Goal: Information Seeking & Learning: Check status

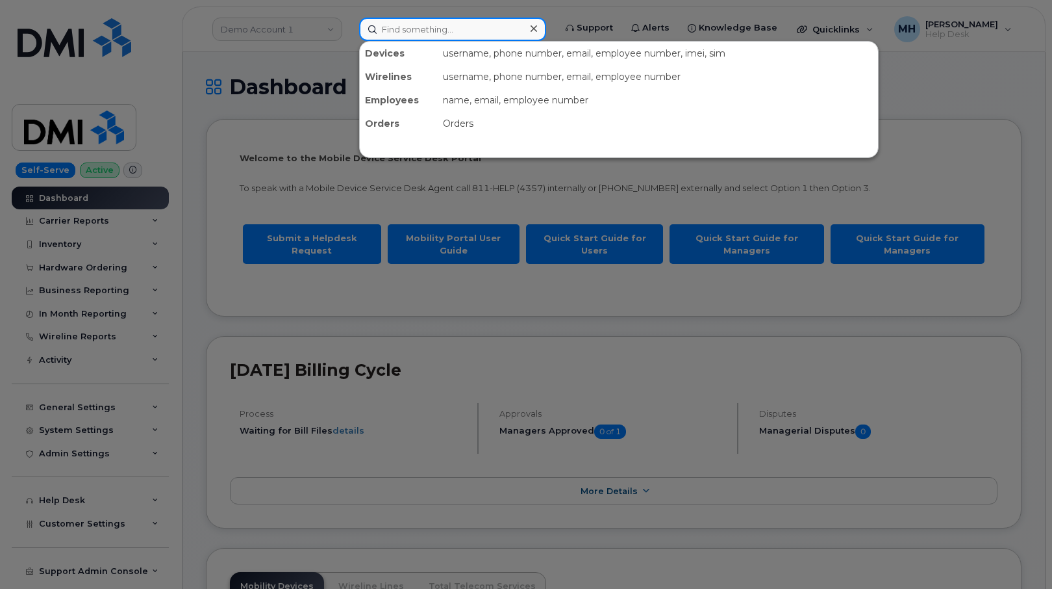
click at [411, 34] on input at bounding box center [452, 29] width 187 height 23
click at [509, 32] on input at bounding box center [452, 29] width 187 height 23
paste input "[PERSON_NAME]"
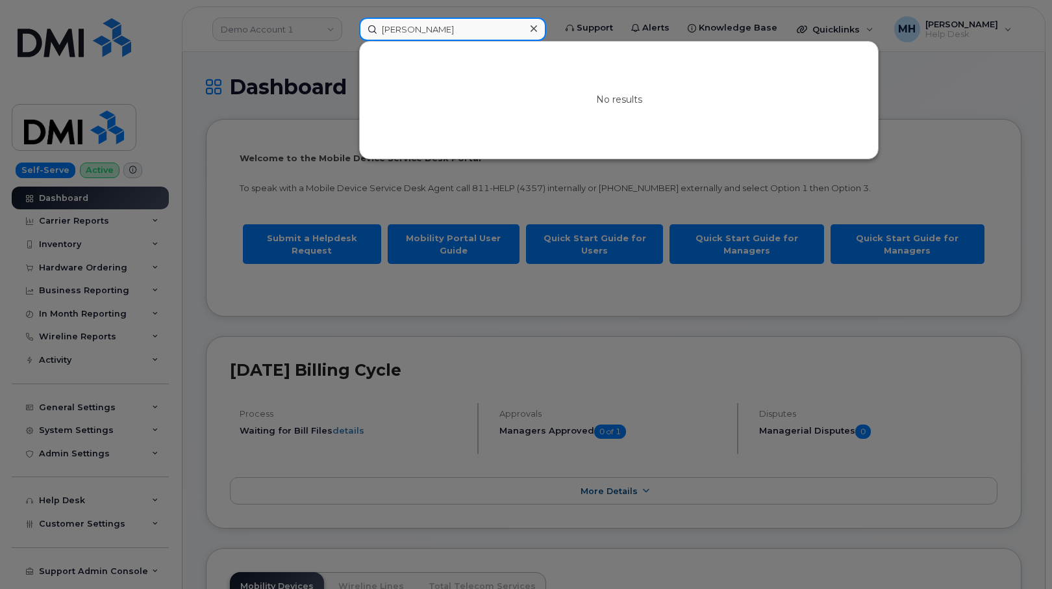
drag, startPoint x: 409, startPoint y: 32, endPoint x: 349, endPoint y: 32, distance: 59.8
click at [349, 32] on div "Angela woods No results" at bounding box center [453, 29] width 208 height 23
paste input "55860"
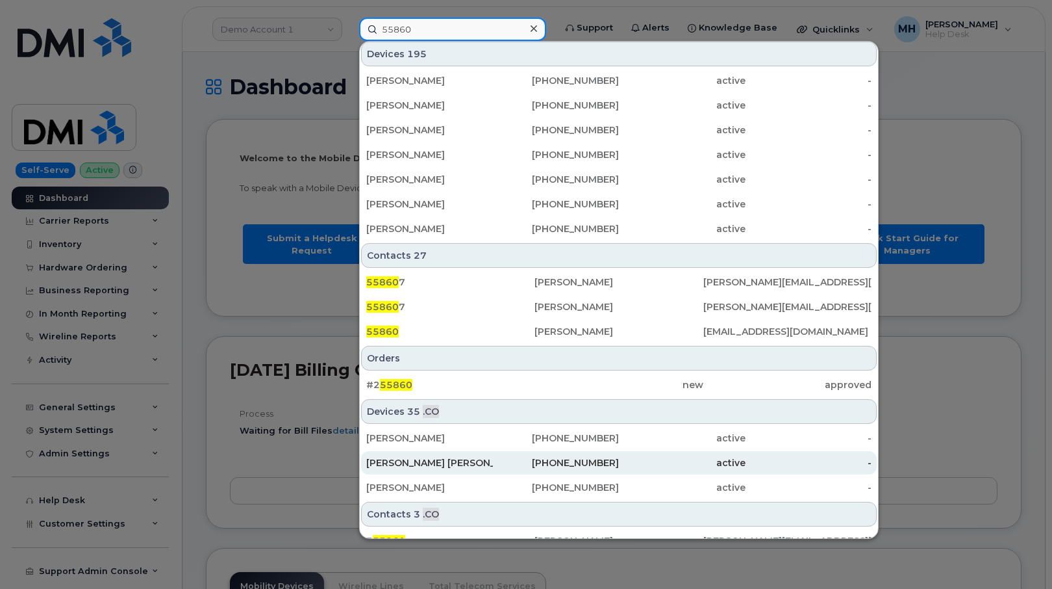
scroll to position [325, 0]
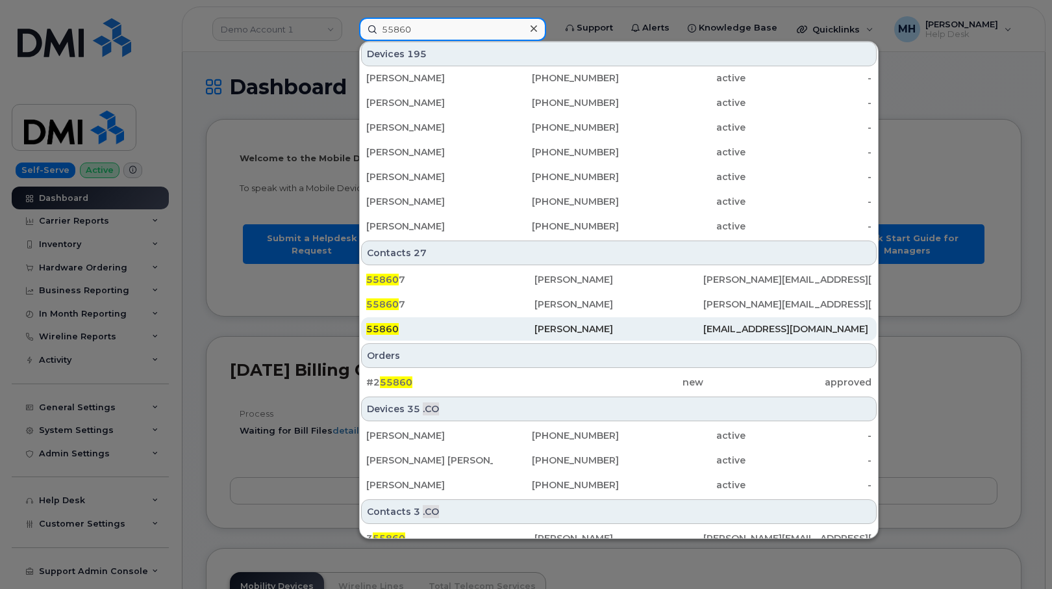
type input "55860"
click at [414, 334] on div "55860" at bounding box center [450, 328] width 168 height 13
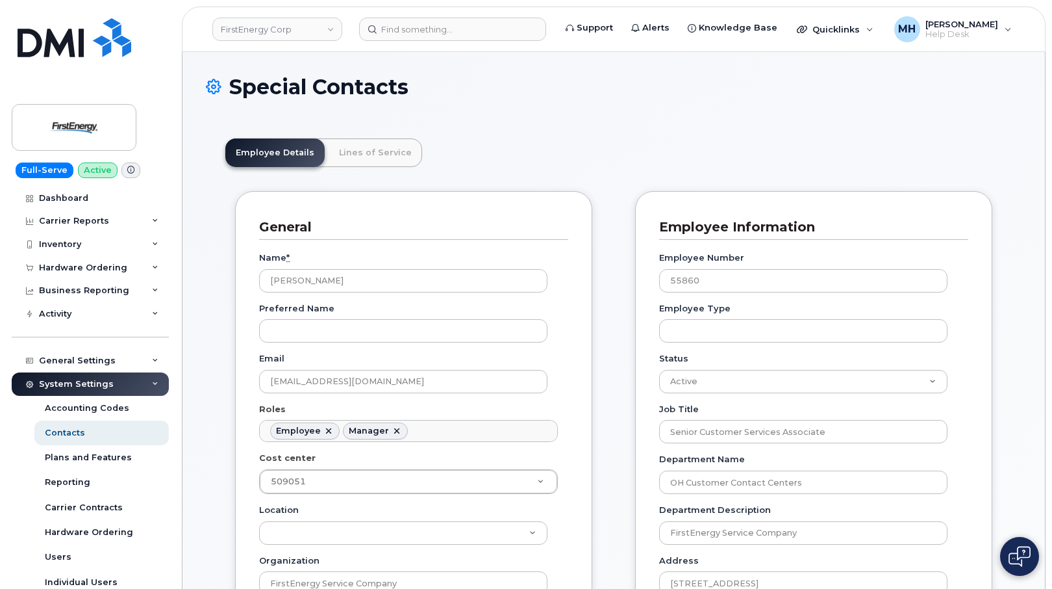
scroll to position [38, 0]
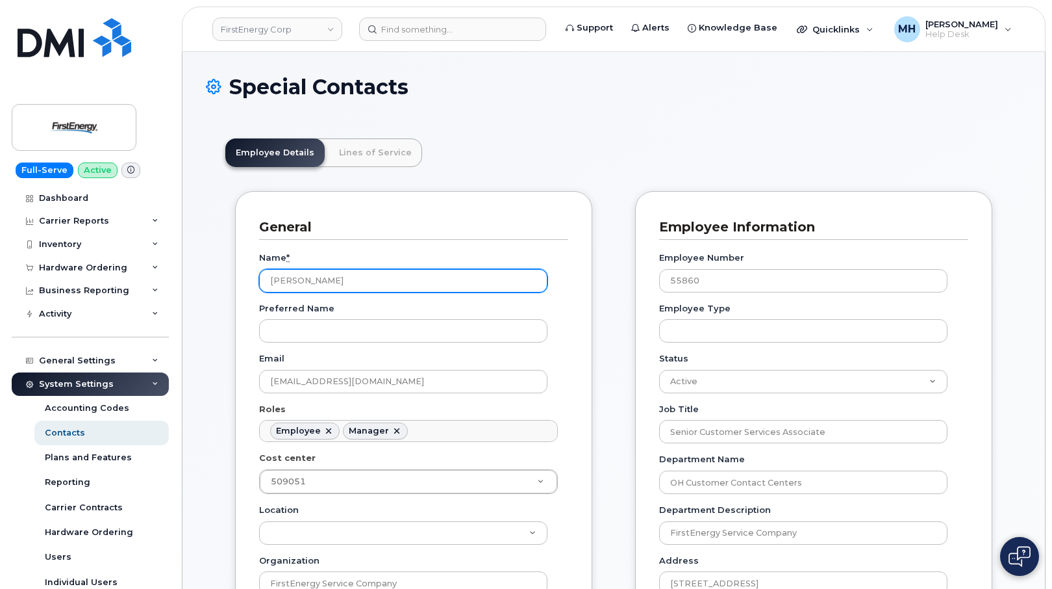
drag, startPoint x: 336, startPoint y: 285, endPoint x: 266, endPoint y: 282, distance: 70.2
click at [266, 282] on input "[PERSON_NAME]" at bounding box center [403, 280] width 288 height 23
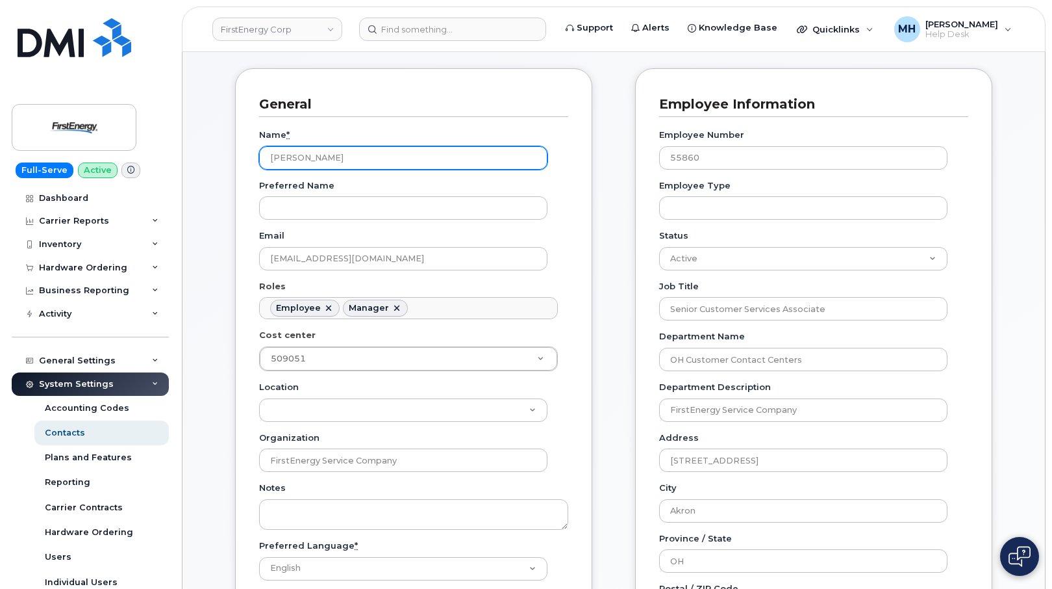
scroll to position [0, 0]
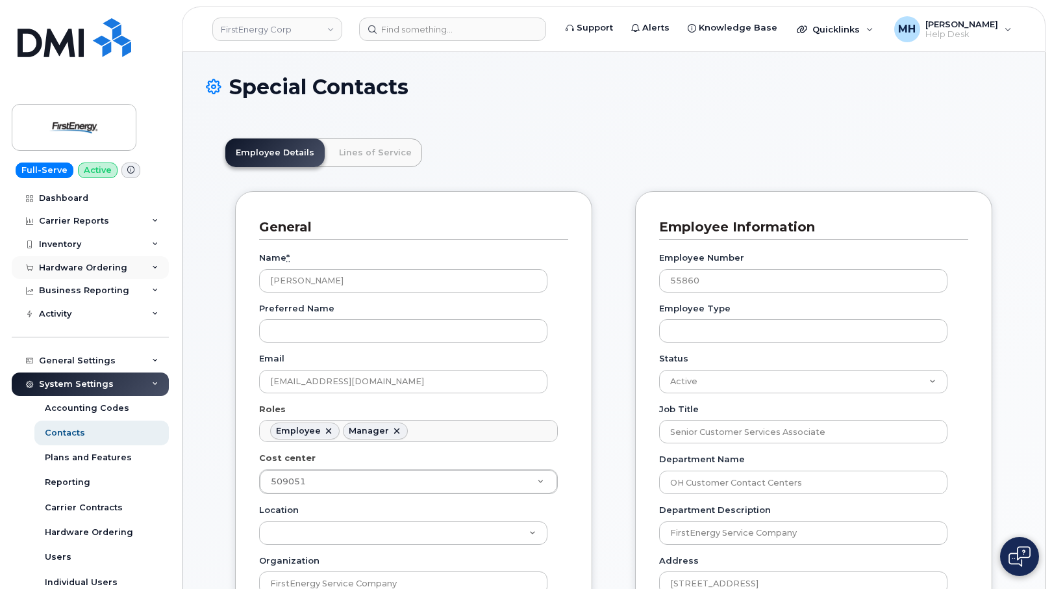
click at [77, 271] on div "Hardware Ordering" at bounding box center [83, 267] width 88 height 10
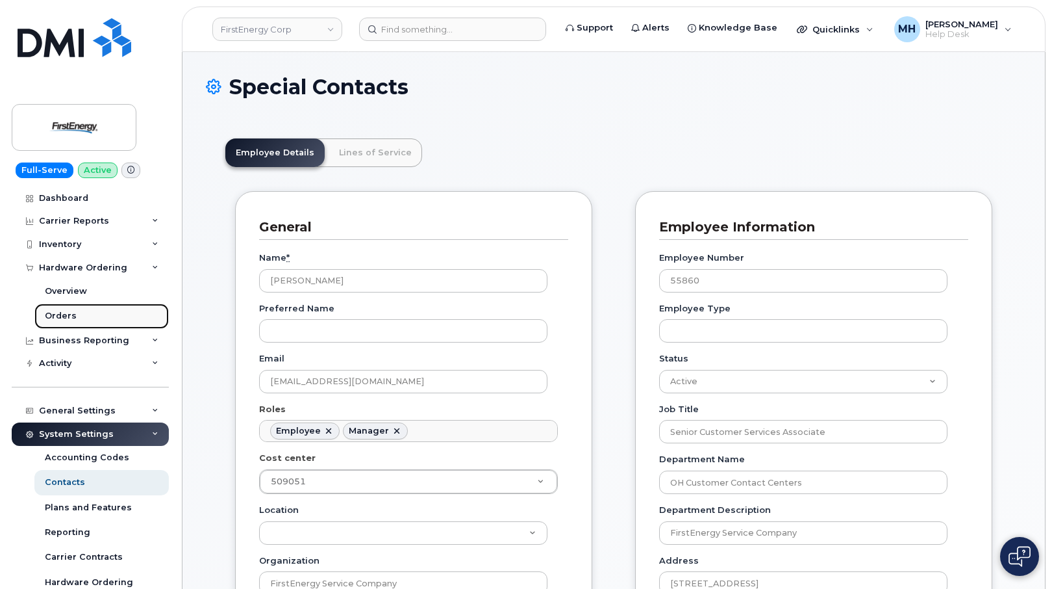
click at [72, 310] on div "Orders" at bounding box center [61, 316] width 32 height 12
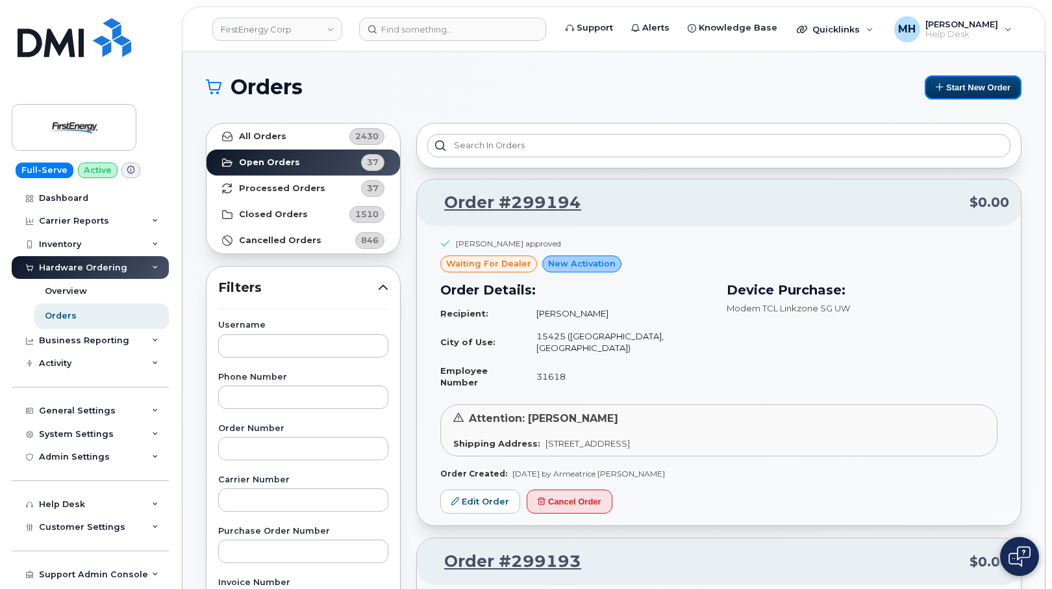
click at [965, 88] on button "Start New Order" at bounding box center [973, 87] width 97 height 24
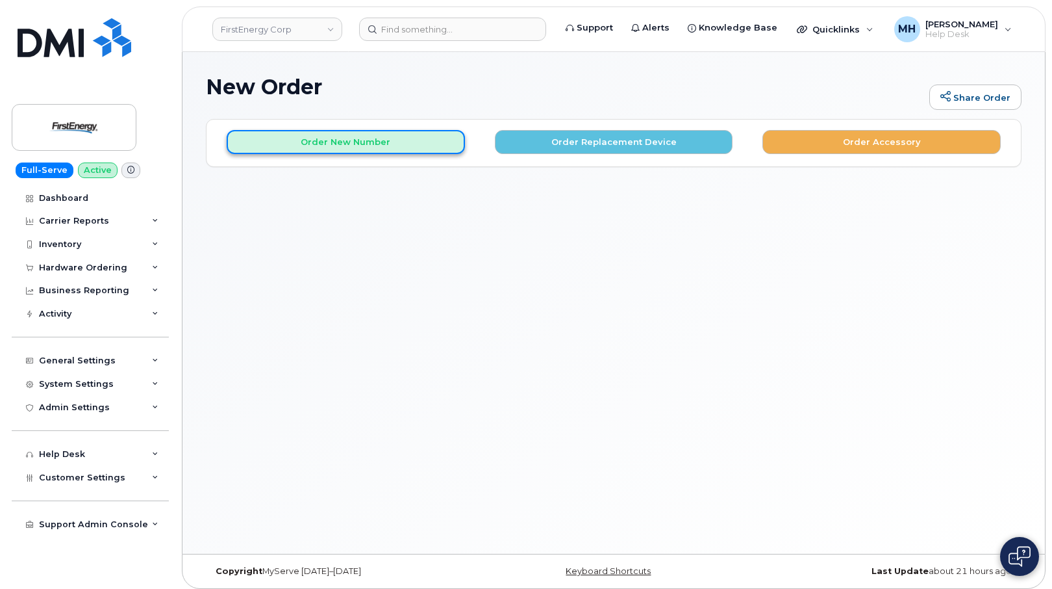
click at [294, 143] on button "Order New Number" at bounding box center [346, 142] width 238 height 24
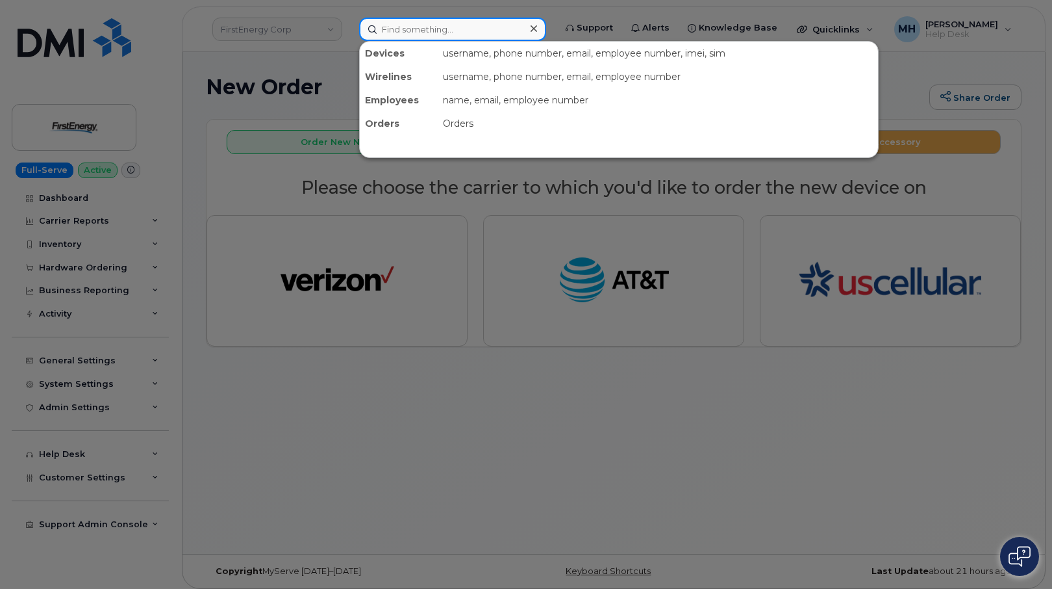
click at [472, 19] on input at bounding box center [452, 29] width 187 height 23
paste input "Angela woods"
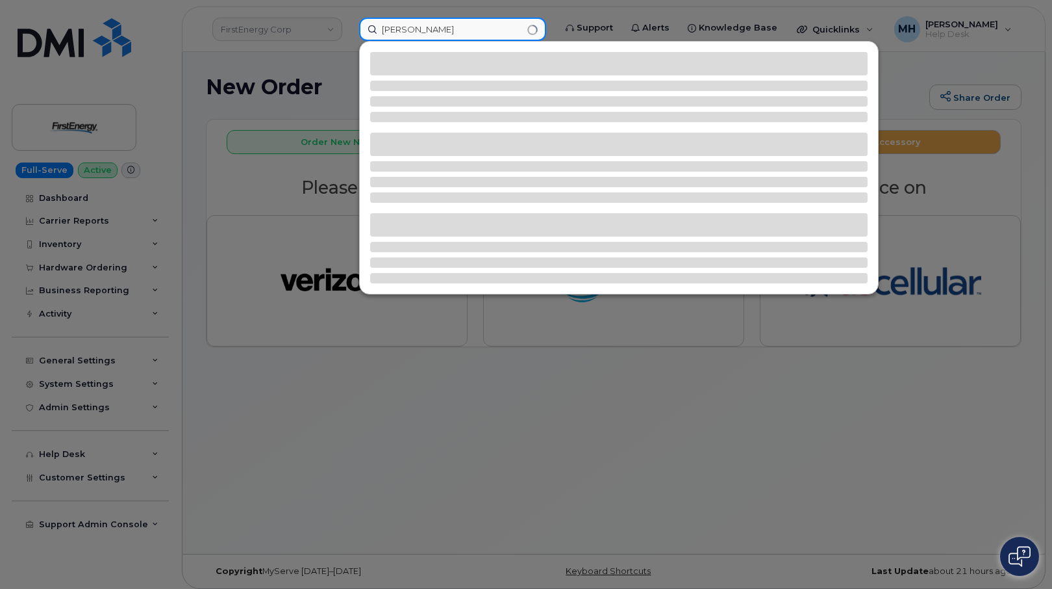
drag, startPoint x: 479, startPoint y: 24, endPoint x: 359, endPoint y: 24, distance: 120.2
click at [359, 24] on div "Angela woods" at bounding box center [453, 29] width 208 height 23
paste input "M W"
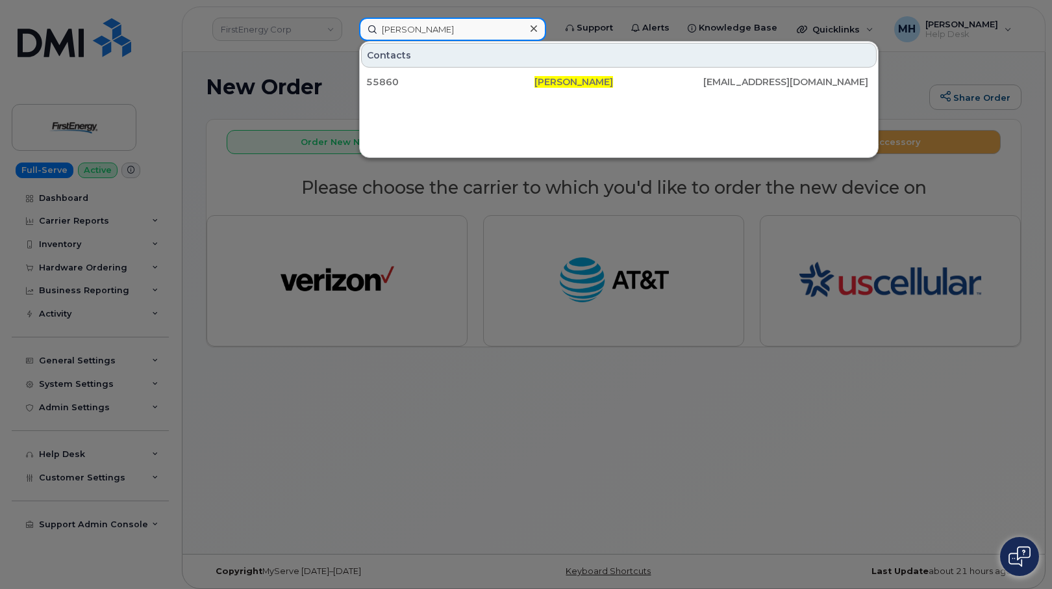
type input "[PERSON_NAME]"
click at [452, 78] on div "55860" at bounding box center [450, 81] width 168 height 13
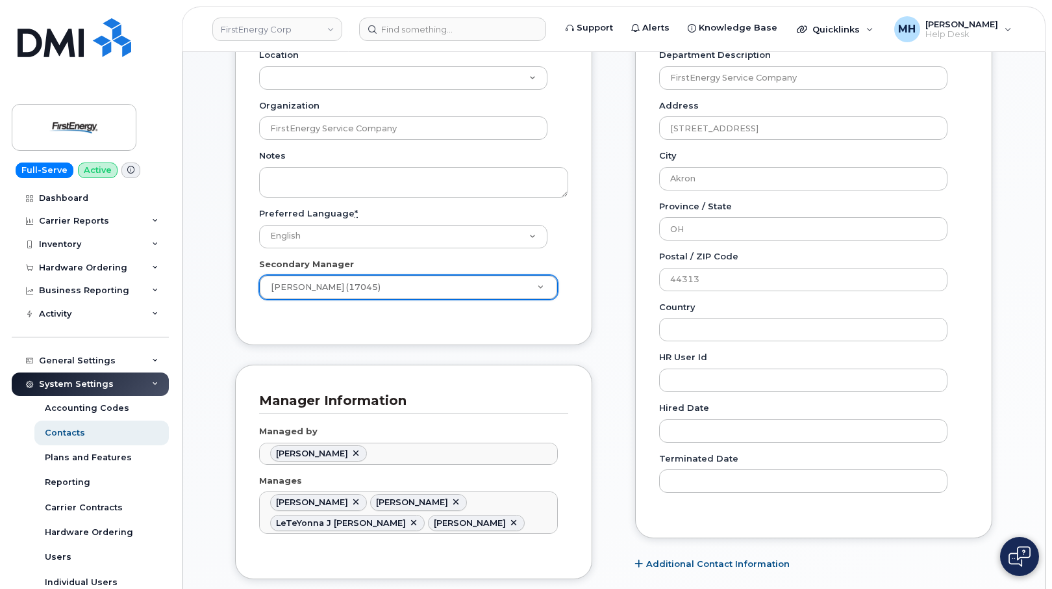
scroll to position [390, 0]
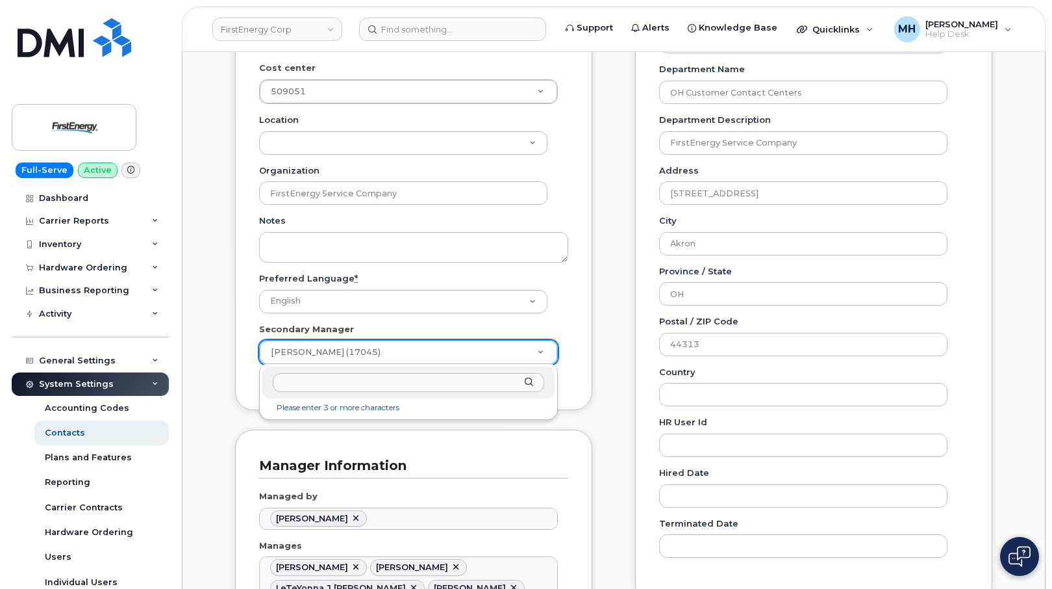
click at [374, 382] on input "text" at bounding box center [409, 382] width 272 height 19
paste input "Blake Eppler"
type input "Blake Eppler"
type input "45262"
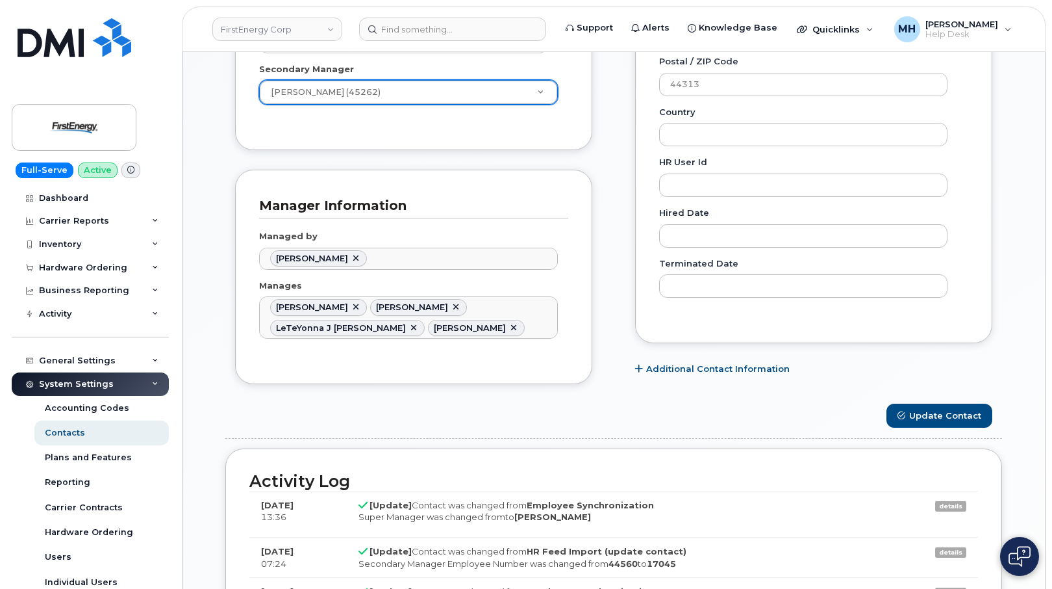
scroll to position [715, 0]
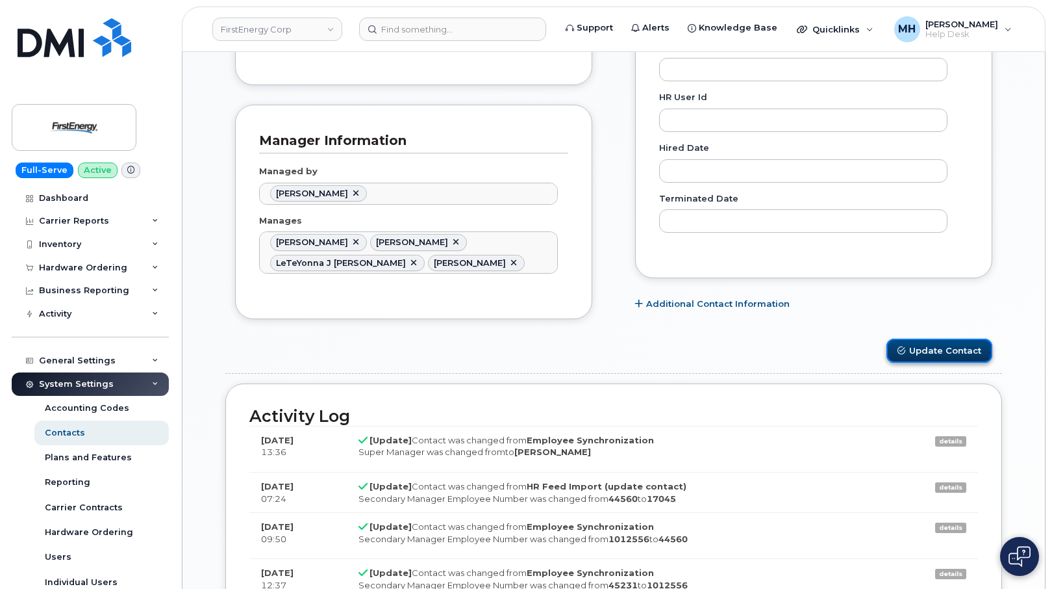
click at [907, 348] on button "Update Contact" at bounding box center [940, 350] width 106 height 24
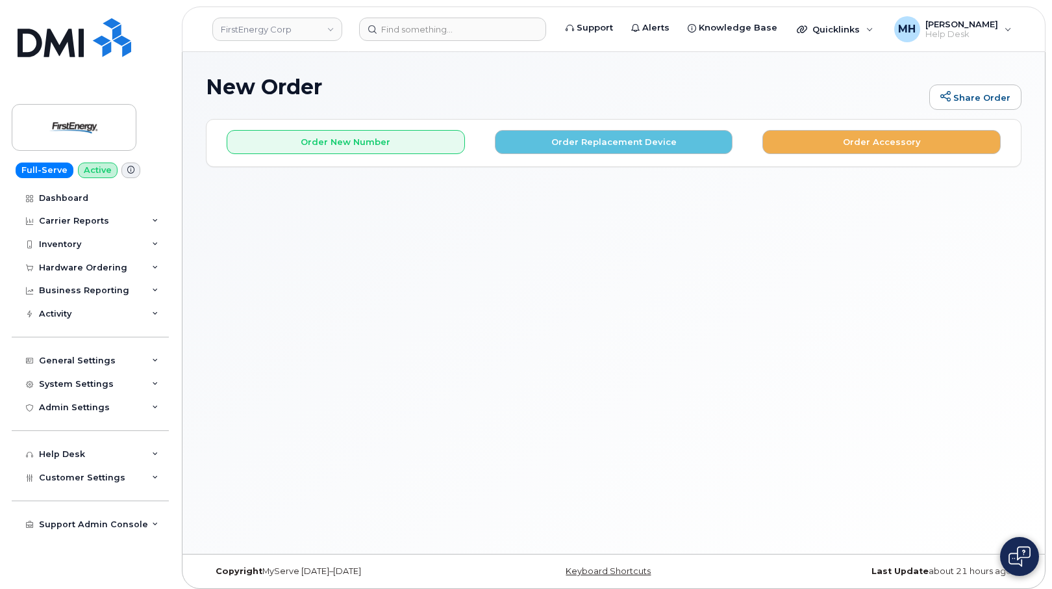
click at [385, 45] on header "FirstEnergy Corp Support Alerts Knowledge Base Quicklinks Suspend / Cancel Devi…" at bounding box center [614, 28] width 864 height 45
click at [386, 32] on input at bounding box center [452, 29] width 187 height 23
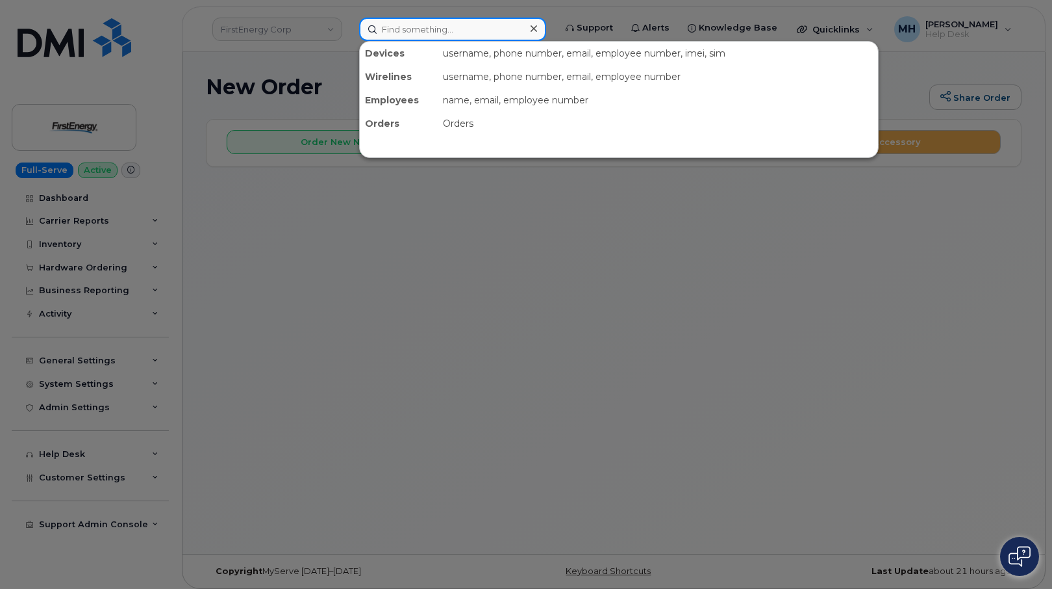
paste input "Angela M Woods"
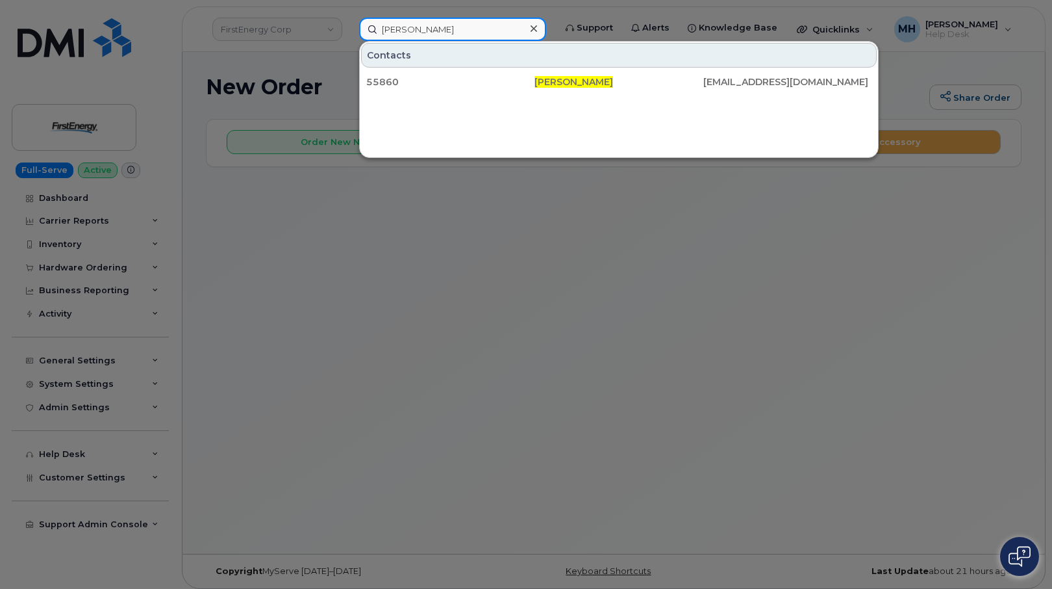
type input "Angela M Woods"
click at [451, 84] on div "55860" at bounding box center [450, 81] width 168 height 13
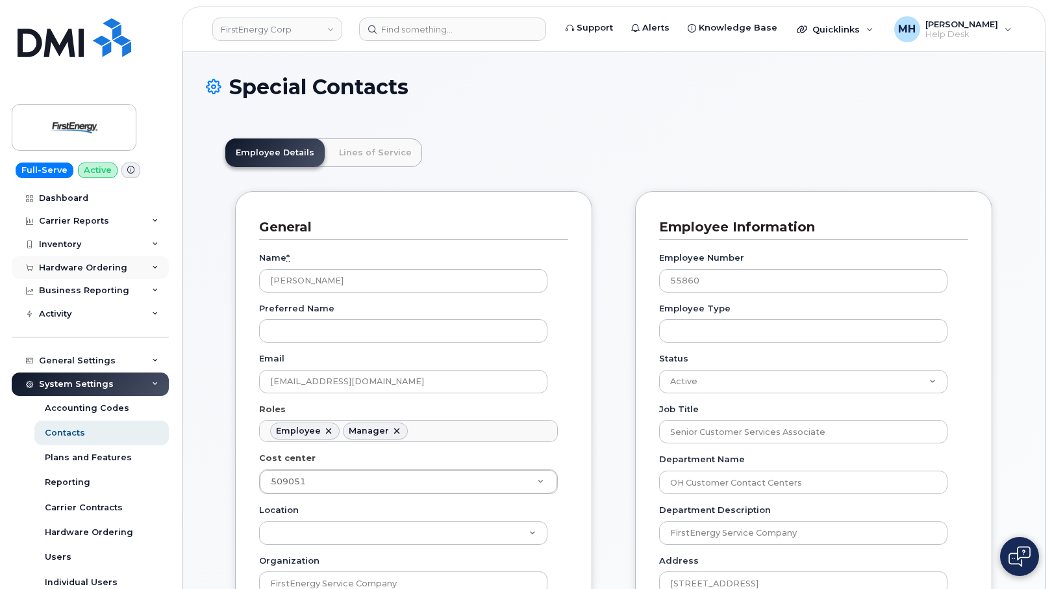
click at [101, 266] on div "Hardware Ordering" at bounding box center [83, 267] width 88 height 10
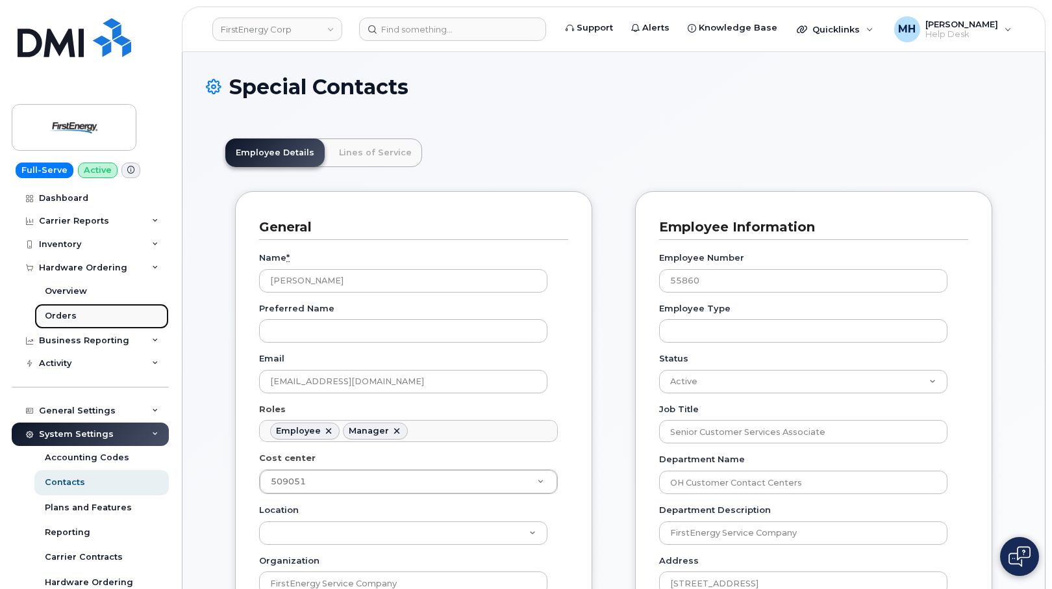
click at [78, 316] on link "Orders" at bounding box center [101, 315] width 134 height 25
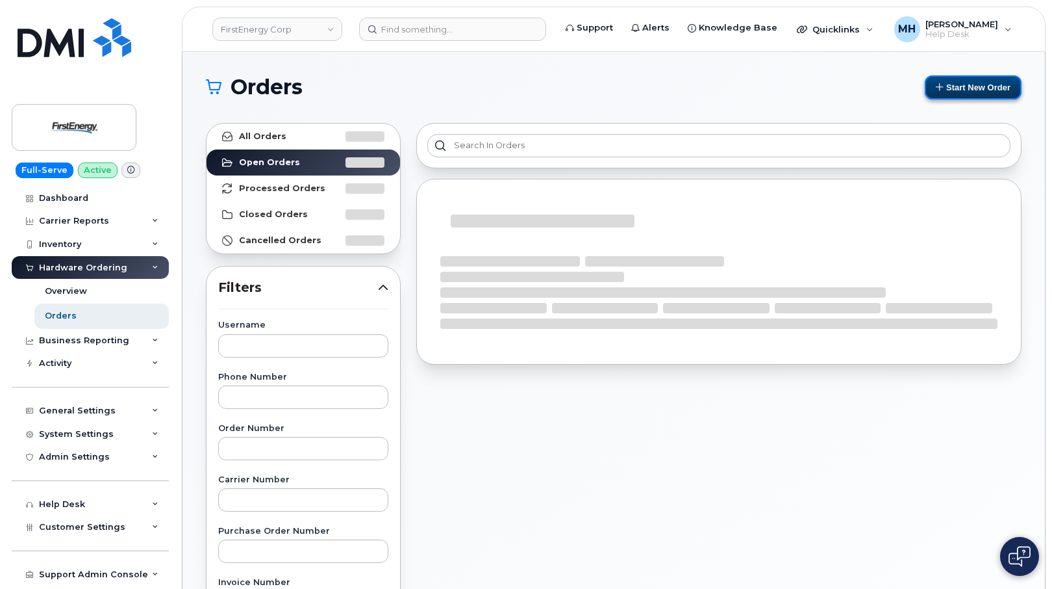
click at [941, 83] on icon at bounding box center [940, 87] width 8 height 8
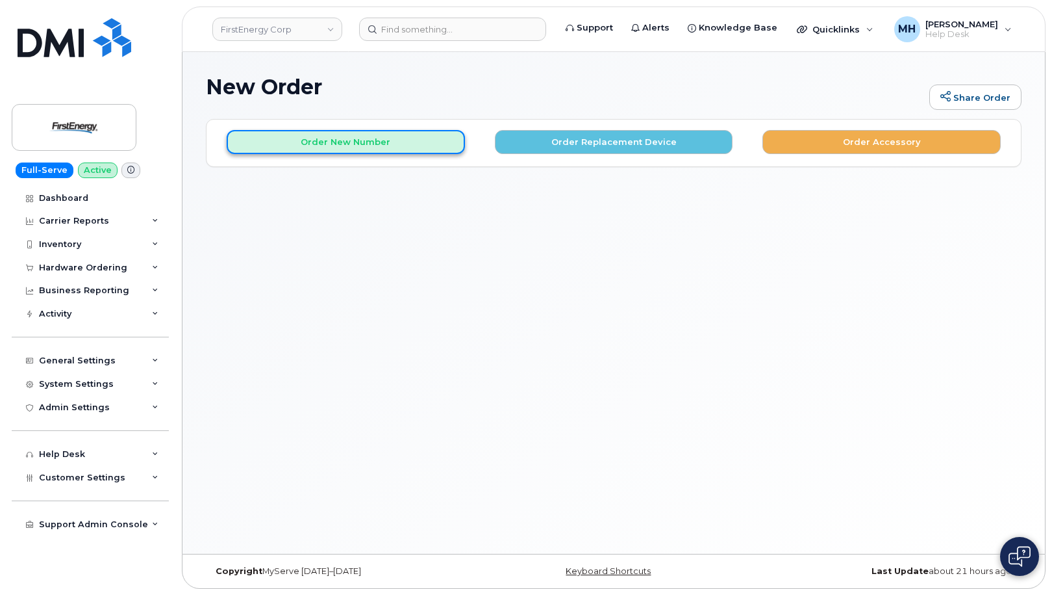
click at [424, 146] on button "Order New Number" at bounding box center [346, 142] width 238 height 24
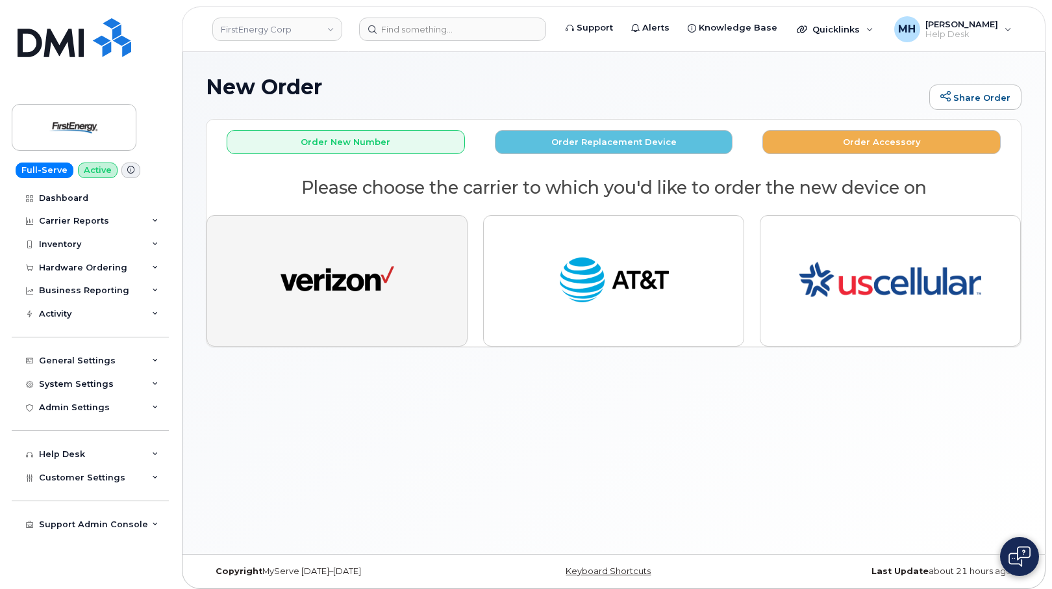
click at [392, 284] on img "button" at bounding box center [338, 280] width 114 height 58
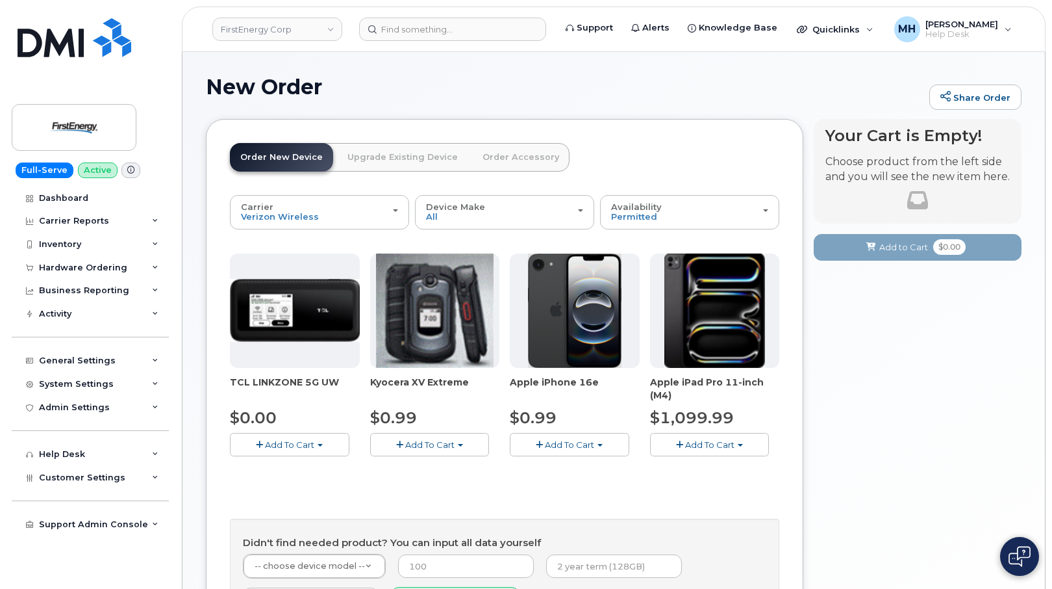
click at [550, 450] on button "Add To Cart" at bounding box center [570, 444] width 120 height 23
click at [529, 464] on link "$0.99 - 2 Year Activation" at bounding box center [578, 469] width 130 height 16
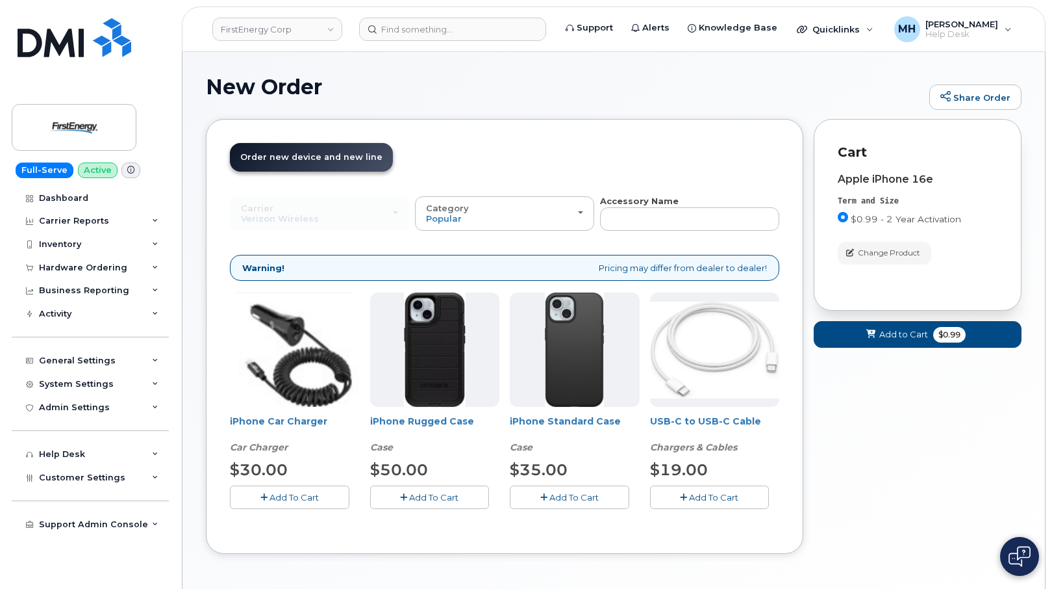
click at [314, 505] on button "Add To Cart" at bounding box center [290, 496] width 120 height 23
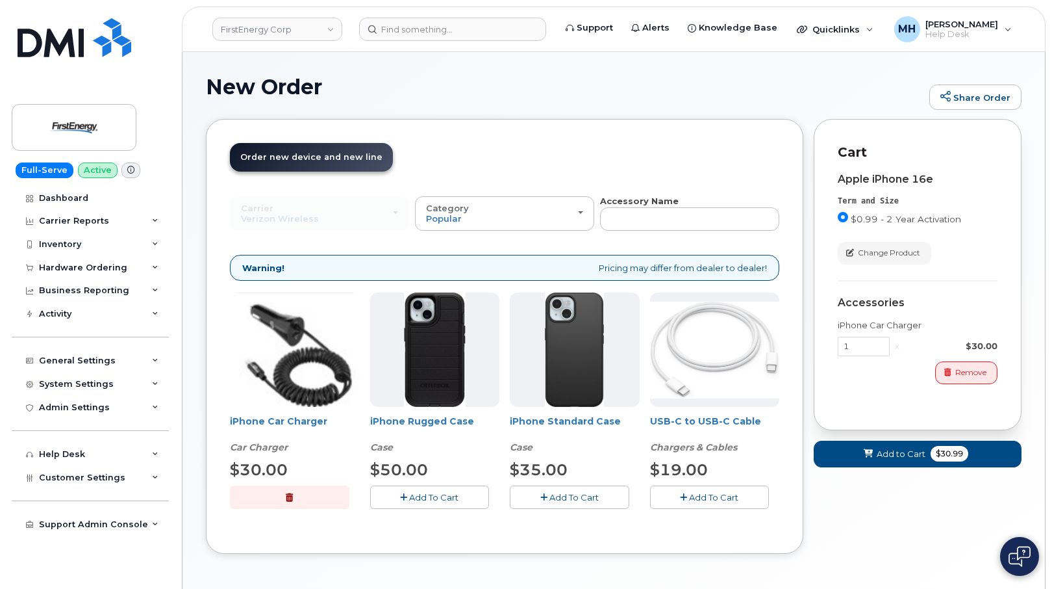
click at [540, 505] on button "Add To Cart" at bounding box center [570, 496] width 120 height 23
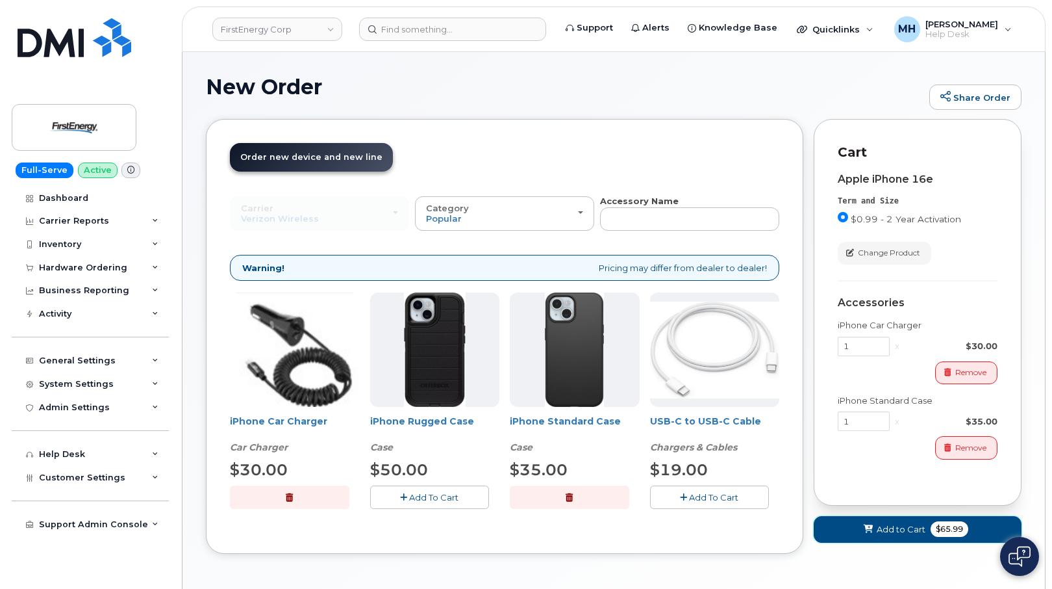
click at [853, 531] on button "Add to Cart $65.99" at bounding box center [918, 529] width 208 height 27
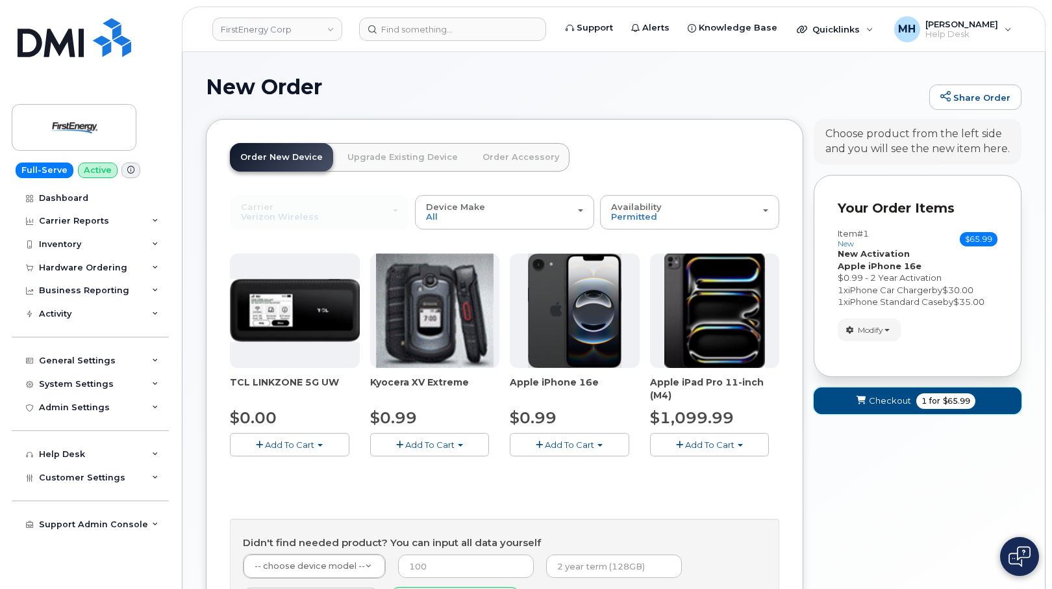
click at [868, 394] on button "Checkout 1 for $65.99" at bounding box center [918, 400] width 208 height 27
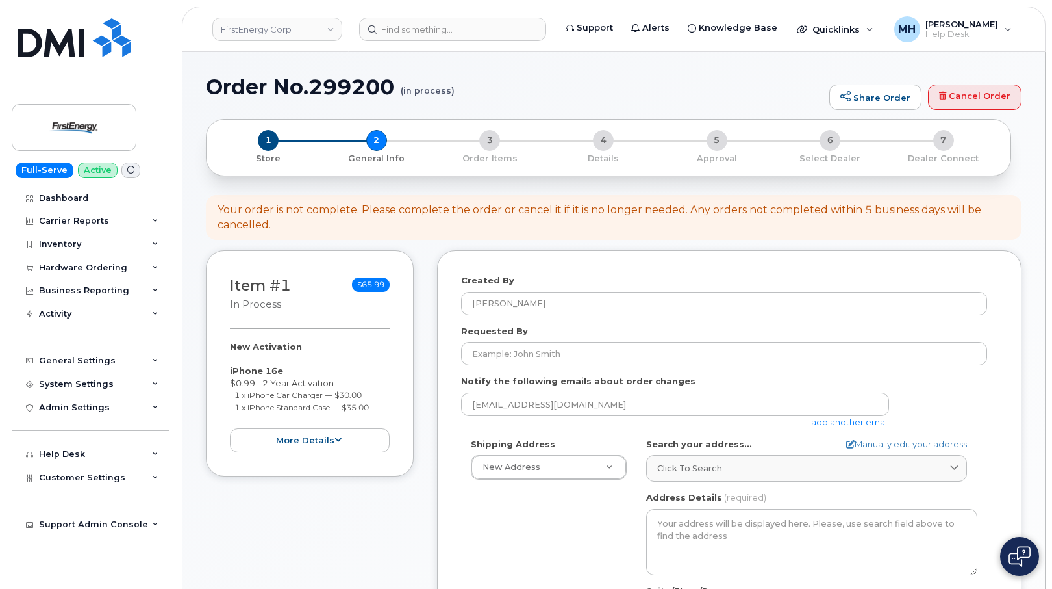
select select
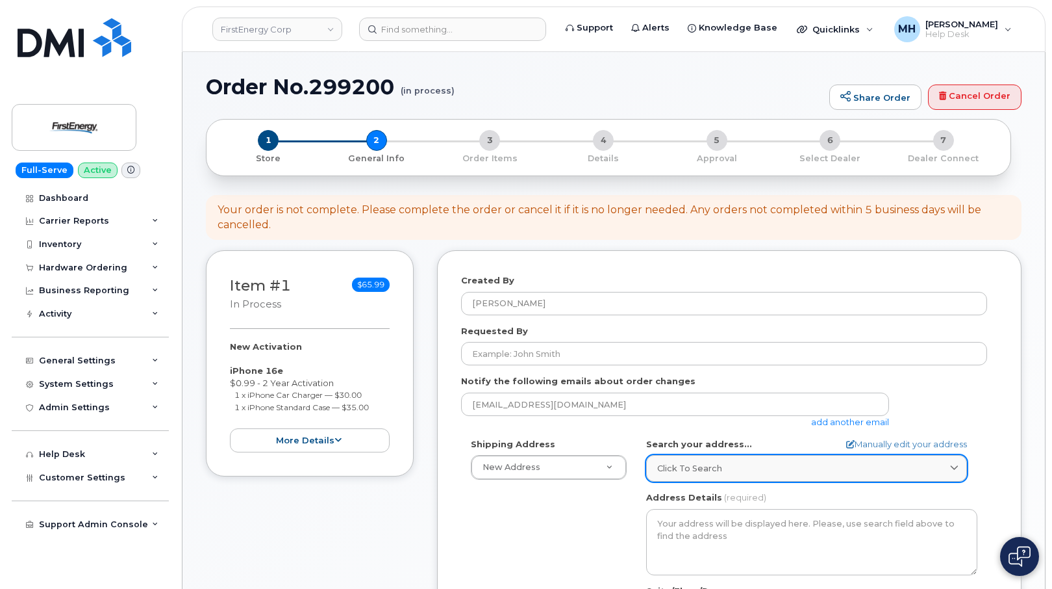
click at [689, 470] on span "Click to search" at bounding box center [689, 468] width 65 height 12
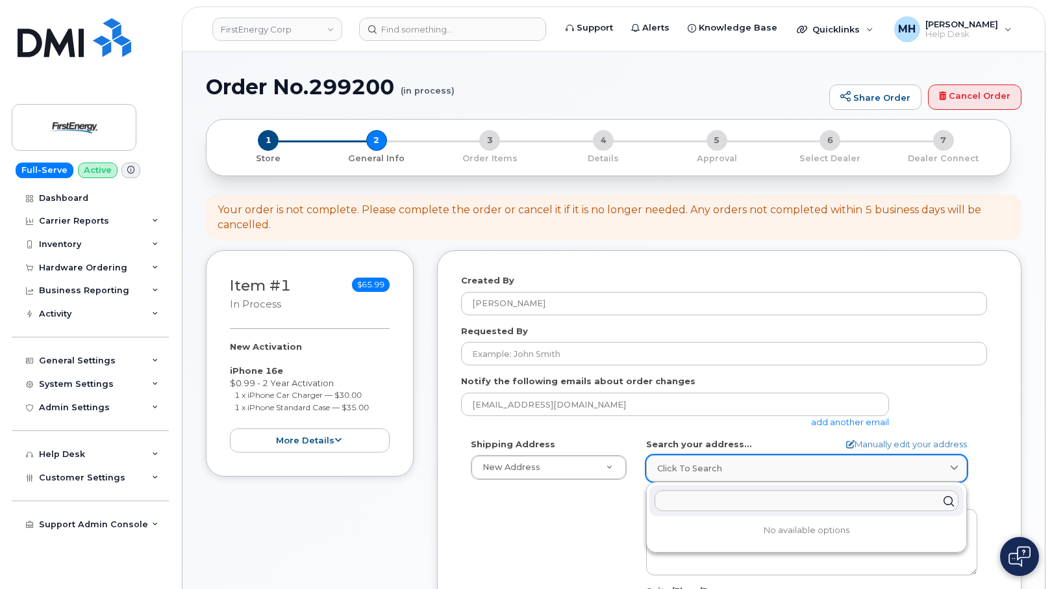
paste input "[STREET_ADDRESS]"
type input "4233 Woodpark Dr. Stow, OH 44224"
click at [707, 533] on div "4233 Wood Park Dr Stow OH 44224-2650" at bounding box center [807, 531] width 314 height 21
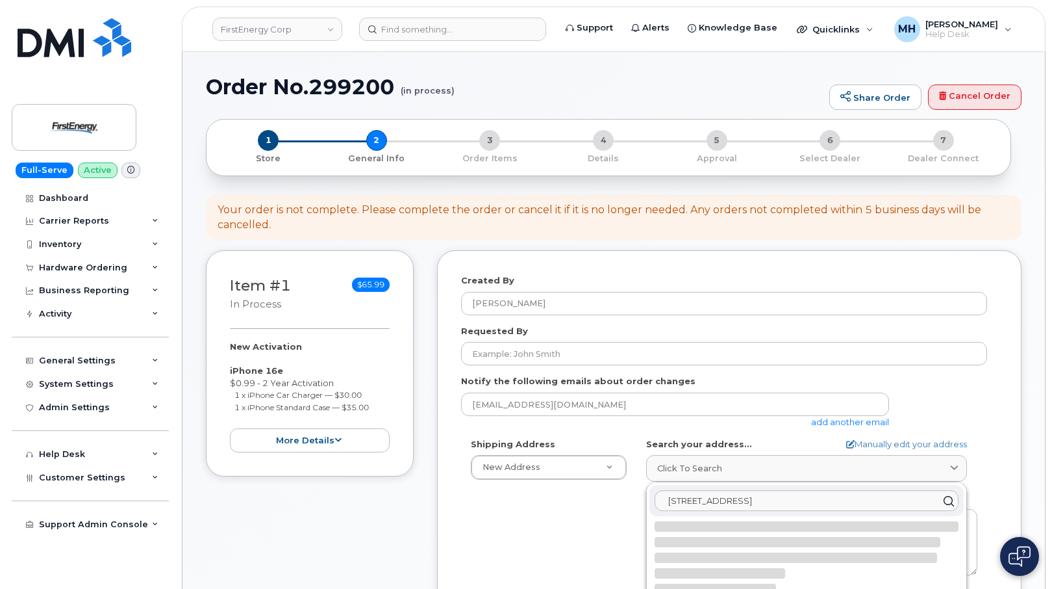
select select
type textarea "4233 Wood Park Dr STOW OH 44224-2650 UNITED STATES"
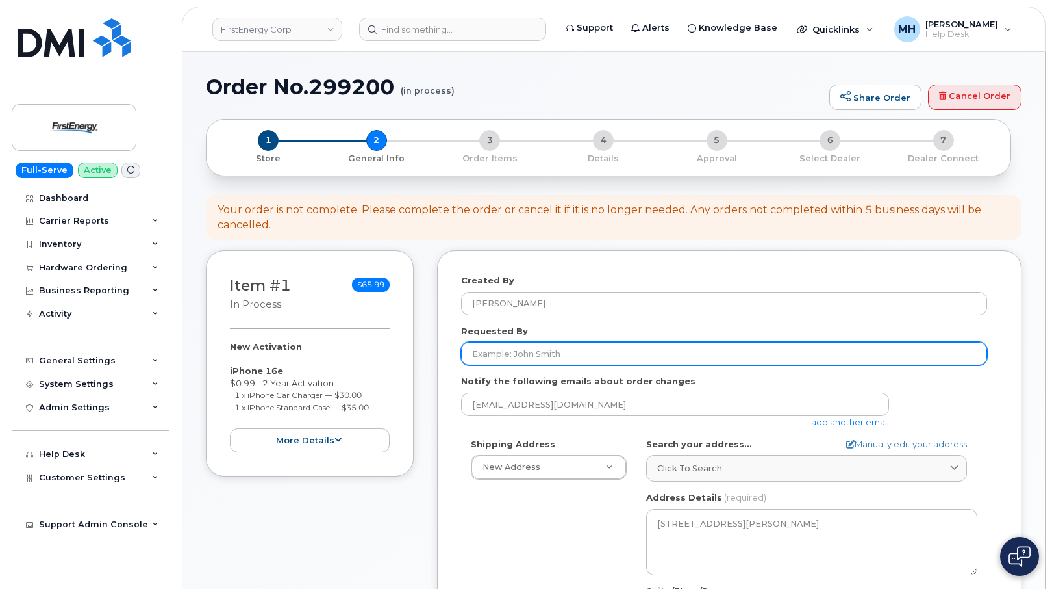
click at [581, 354] on input "Requested By" at bounding box center [724, 353] width 526 height 23
paste input "[PERSON_NAME]"
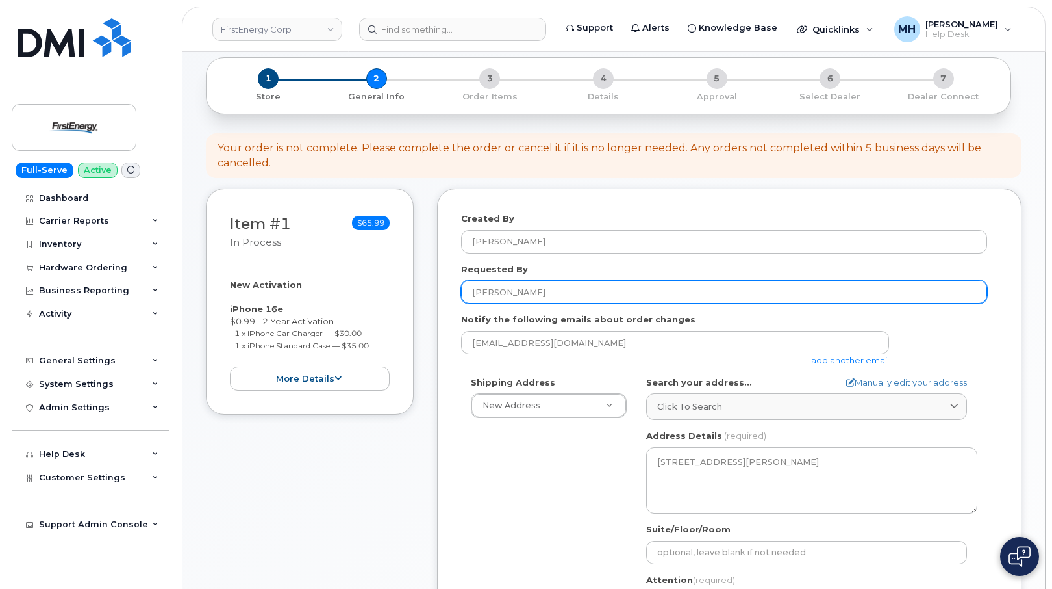
scroll to position [195, 0]
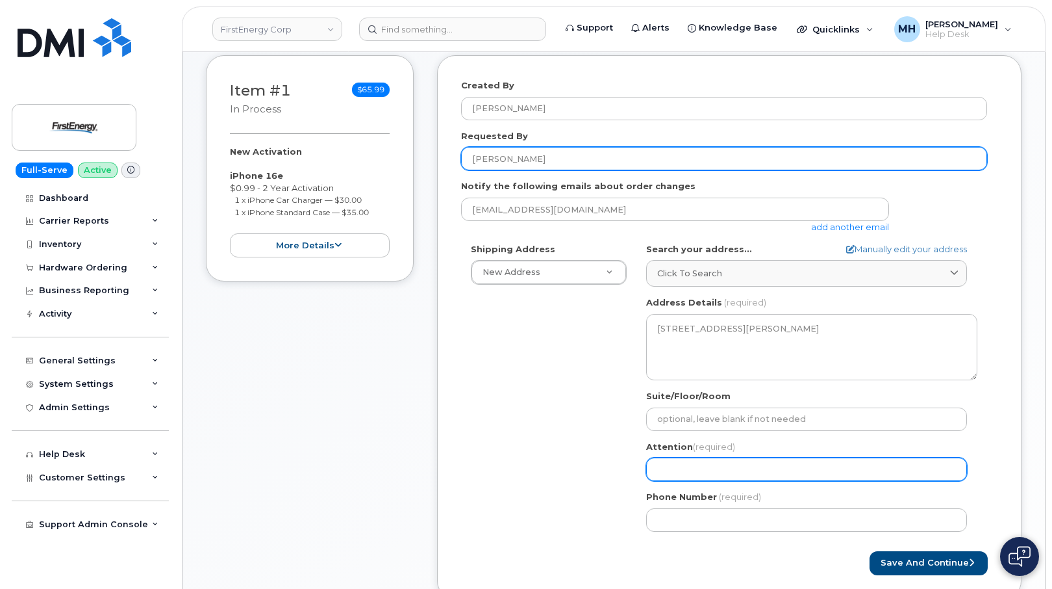
type input "[PERSON_NAME]"
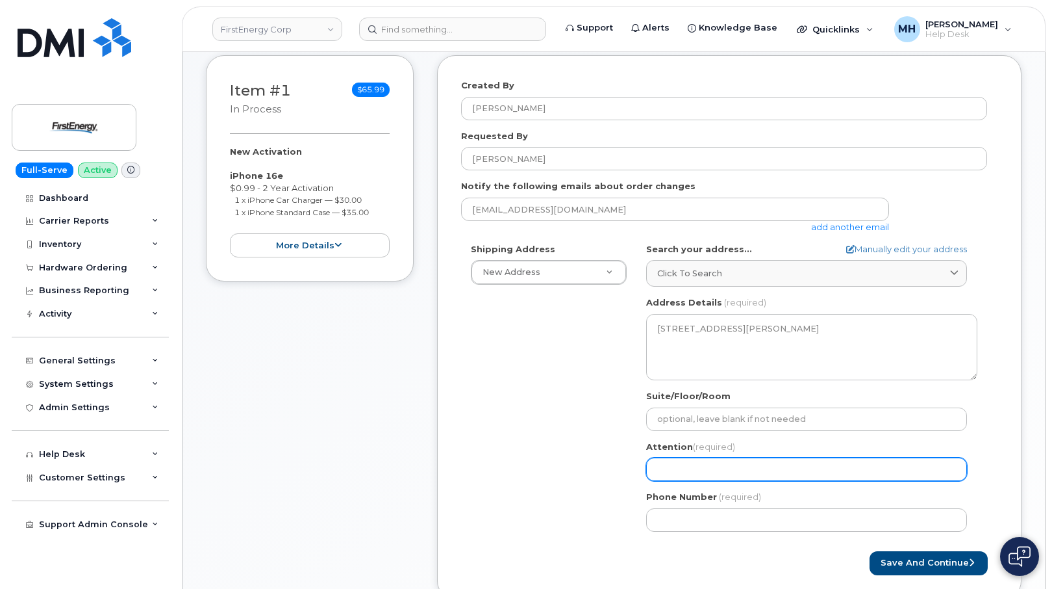
click at [701, 464] on input "Attention (required)" at bounding box center [806, 468] width 321 height 23
paste input "[PERSON_NAME]"
type input "[PERSON_NAME]"
select select
type input "[PERSON_NAME]"
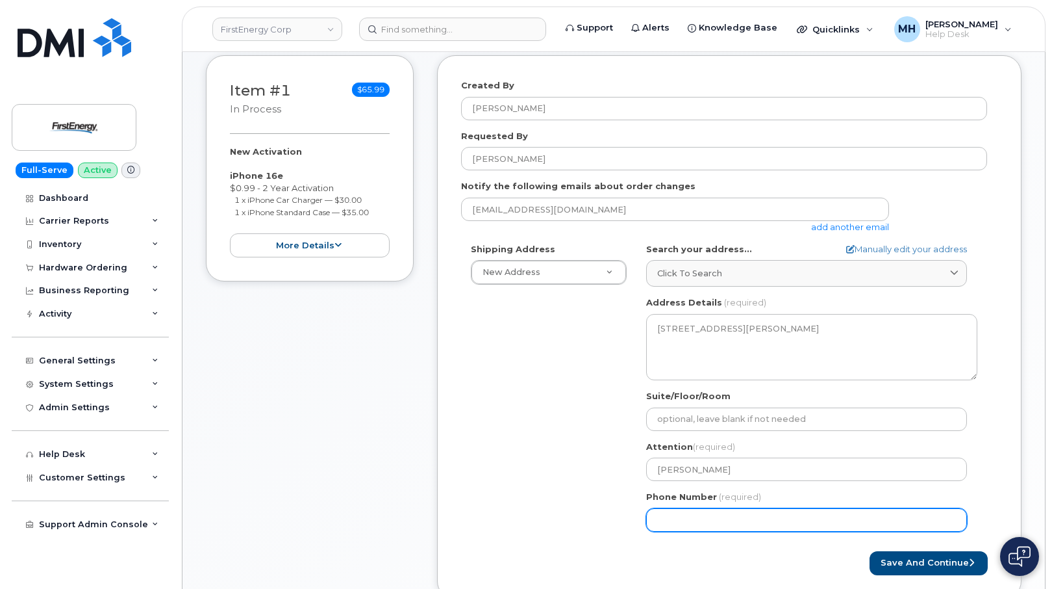
click at [680, 513] on input "Phone Number" at bounding box center [806, 519] width 321 height 23
paste input "4408297036"
click at [700, 521] on input "Phone Number" at bounding box center [806, 519] width 321 height 23
select select
type input "4408297036"
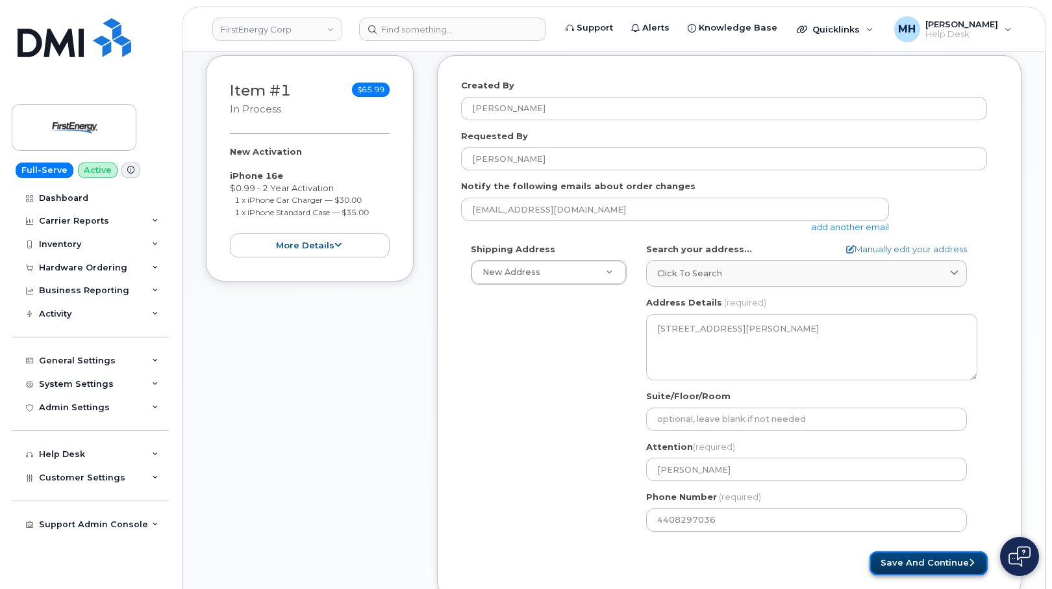
click at [879, 563] on button "Save and Continue" at bounding box center [929, 563] width 118 height 24
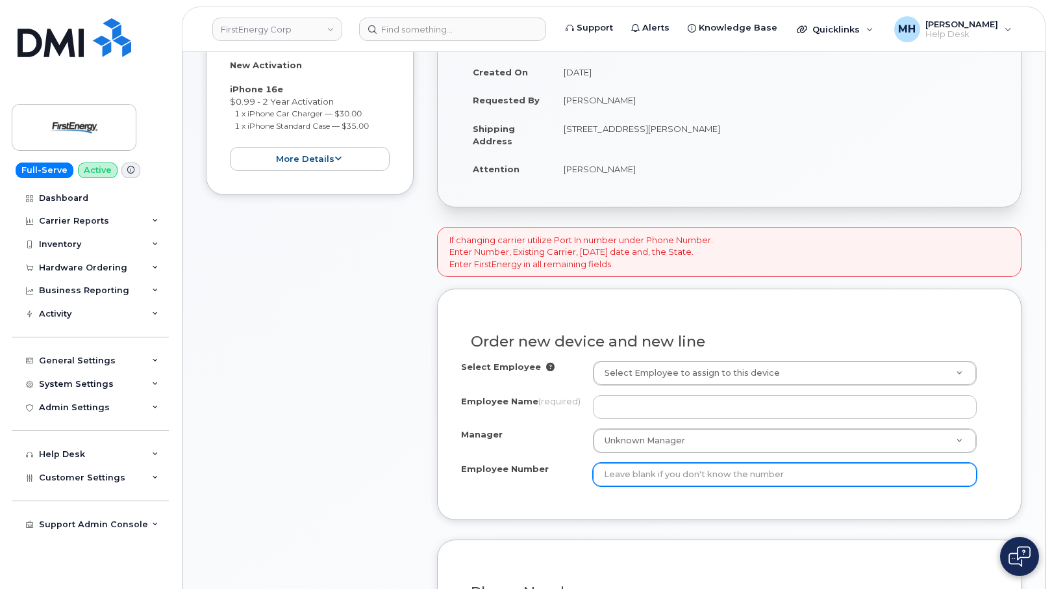
scroll to position [390, 0]
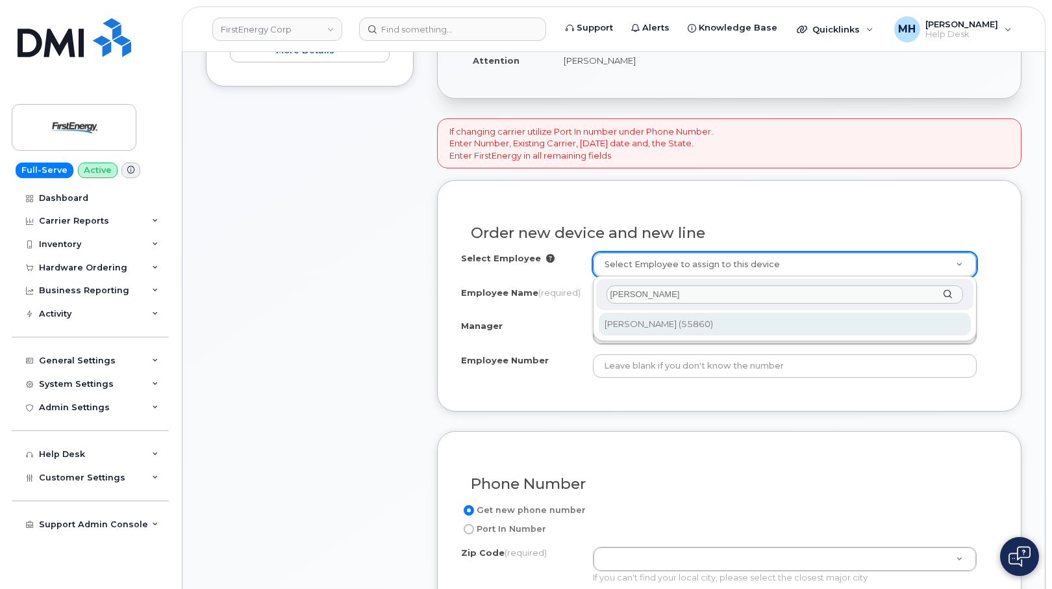
type input "[PERSON_NAME]"
type input "2071869"
type input "[PERSON_NAME]"
type input "55860"
type input "1910 West Market Street"
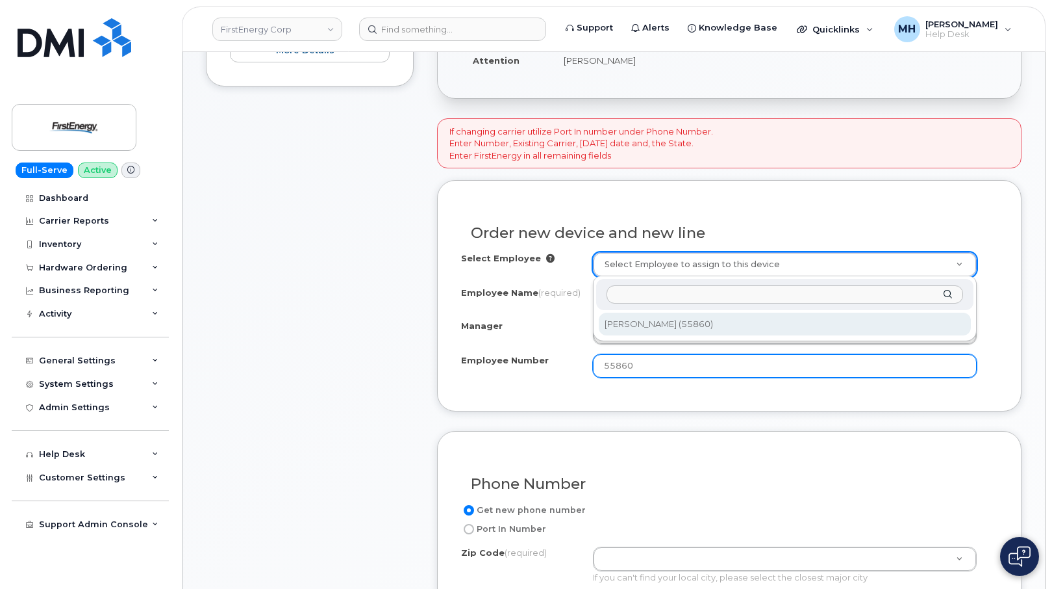
select select "2066747"
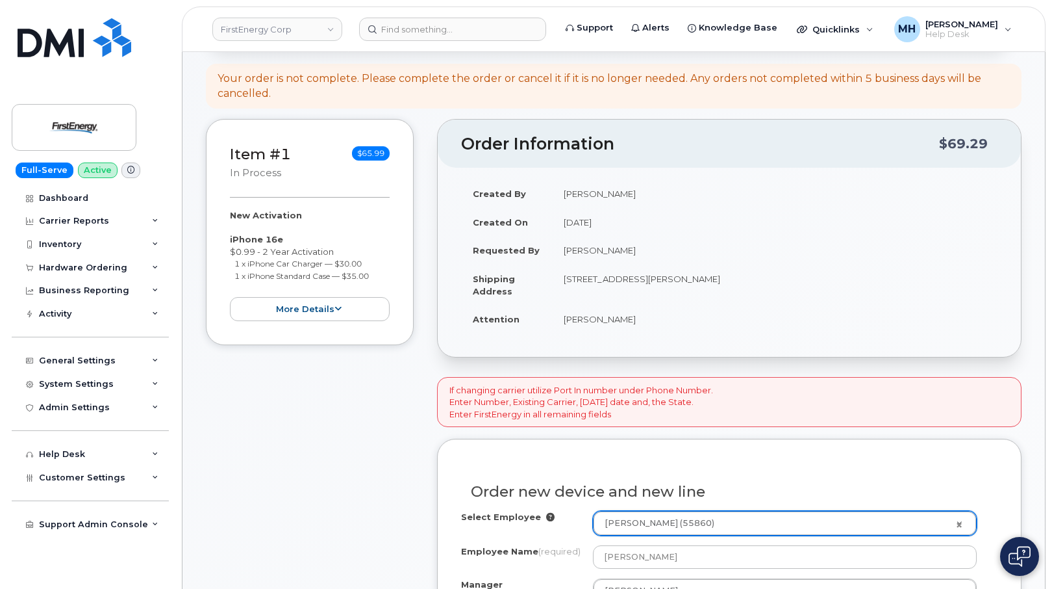
scroll to position [130, 0]
click at [705, 277] on td "[STREET_ADDRESS][PERSON_NAME]" at bounding box center [775, 286] width 446 height 40
copy td "44224"
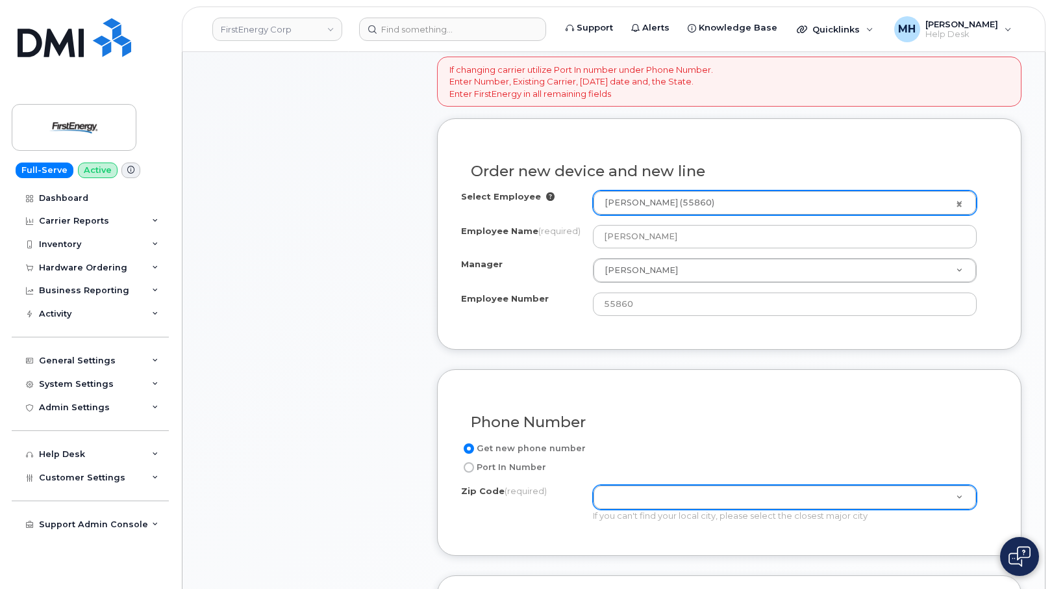
scroll to position [520, 0]
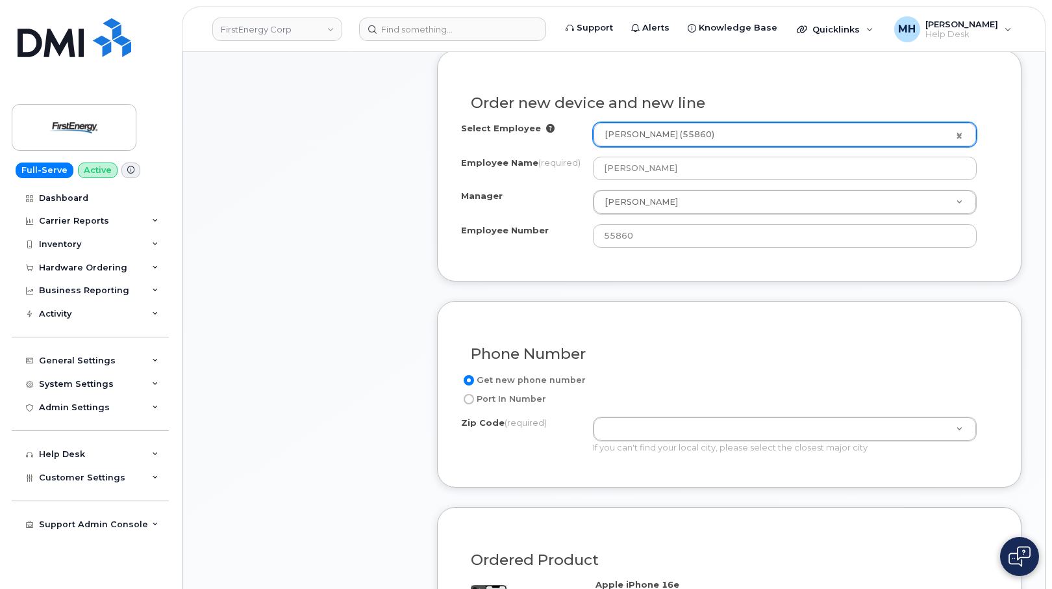
paste input "44224"
type input "44224"
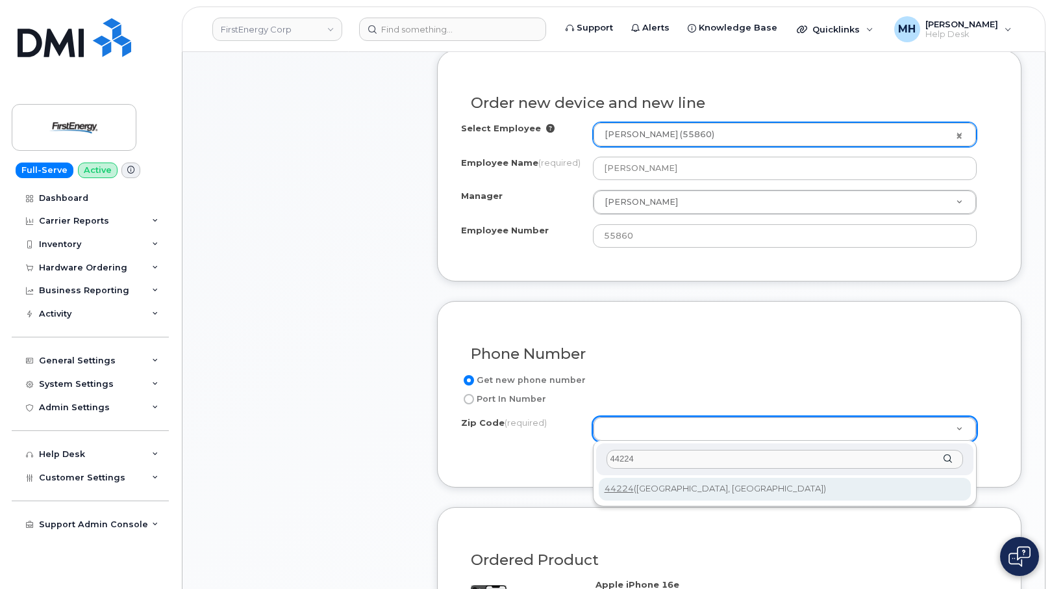
type input "44224"
type input "44224 (Stow, OH)"
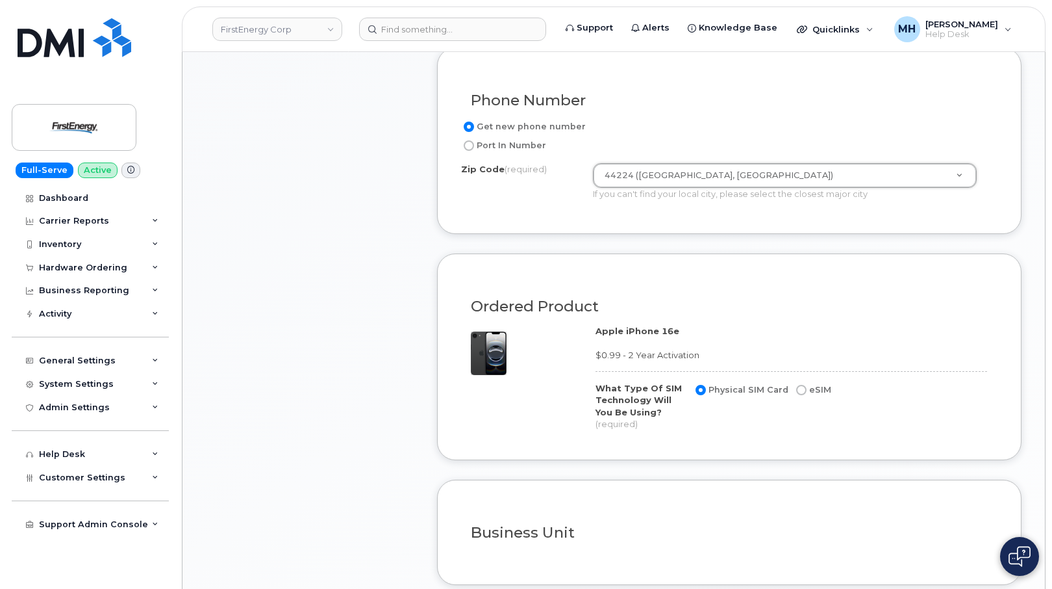
scroll to position [909, 0]
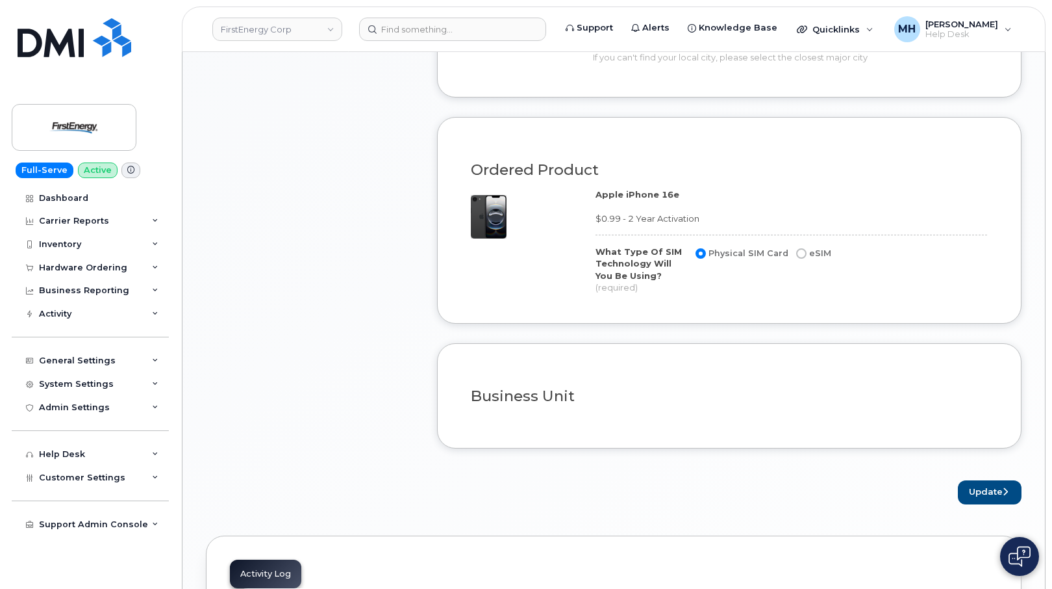
click at [957, 485] on div "Update" at bounding box center [729, 492] width 585 height 24
click at [976, 487] on button "Update" at bounding box center [990, 492] width 64 height 24
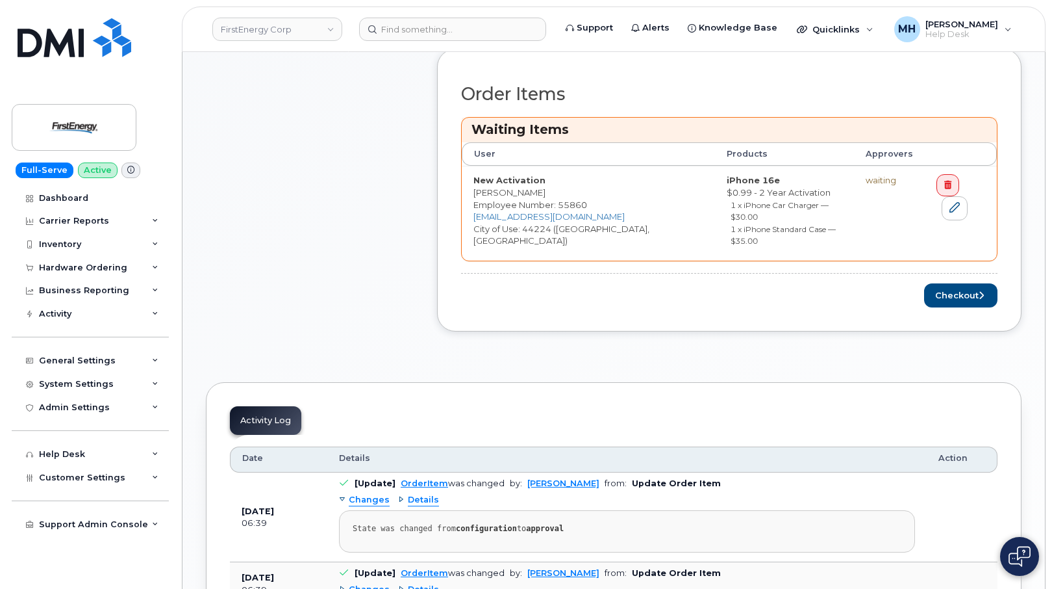
scroll to position [520, 0]
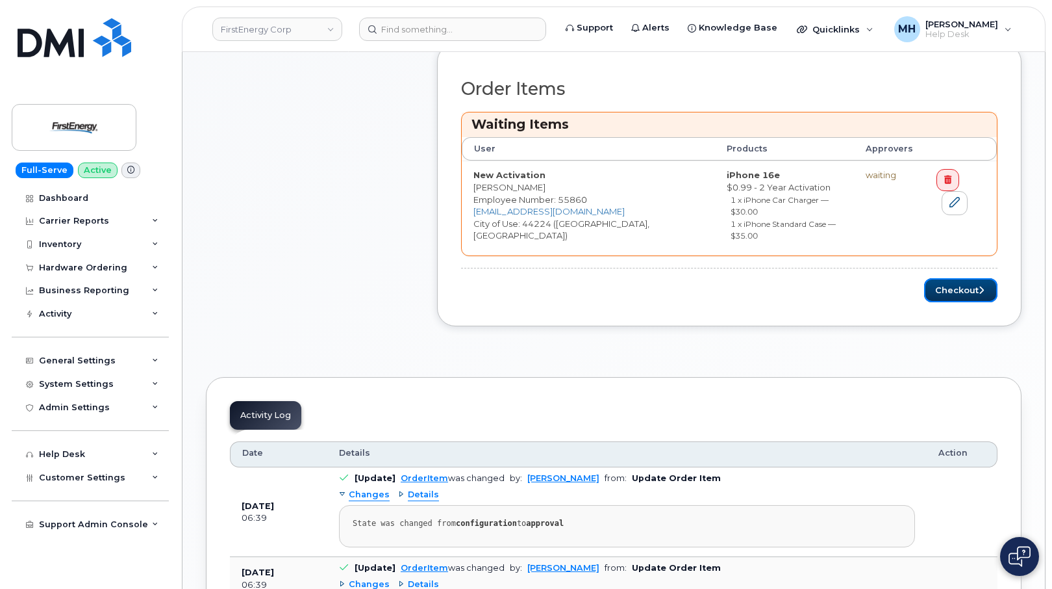
click at [941, 278] on button "Checkout" at bounding box center [960, 290] width 73 height 24
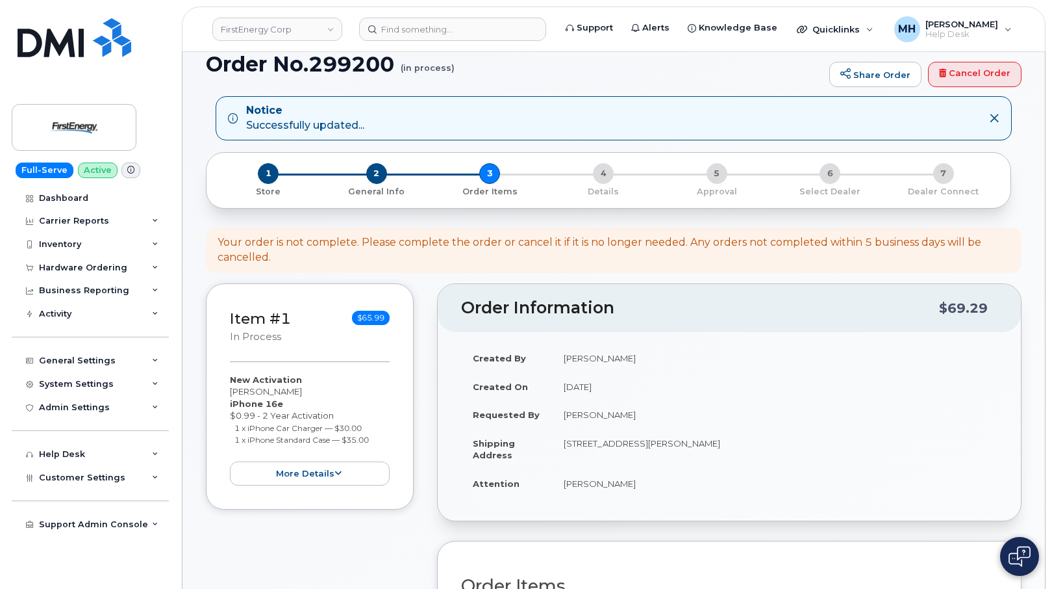
scroll to position [0, 0]
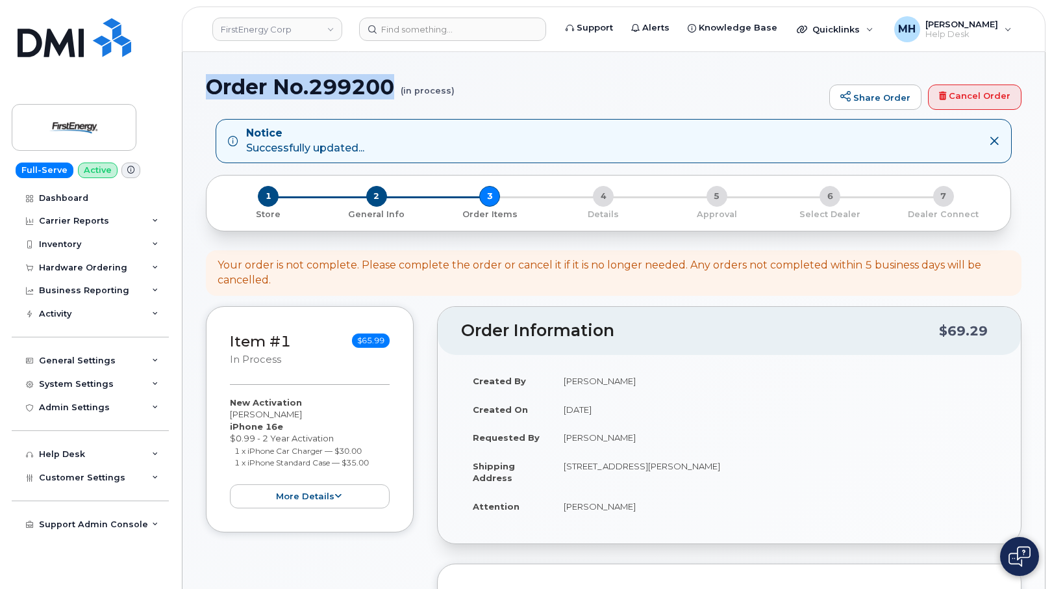
drag, startPoint x: 214, startPoint y: 88, endPoint x: 398, endPoint y: 94, distance: 183.9
click at [398, 94] on h1 "Order No.299200 (in process)" at bounding box center [514, 86] width 617 height 23
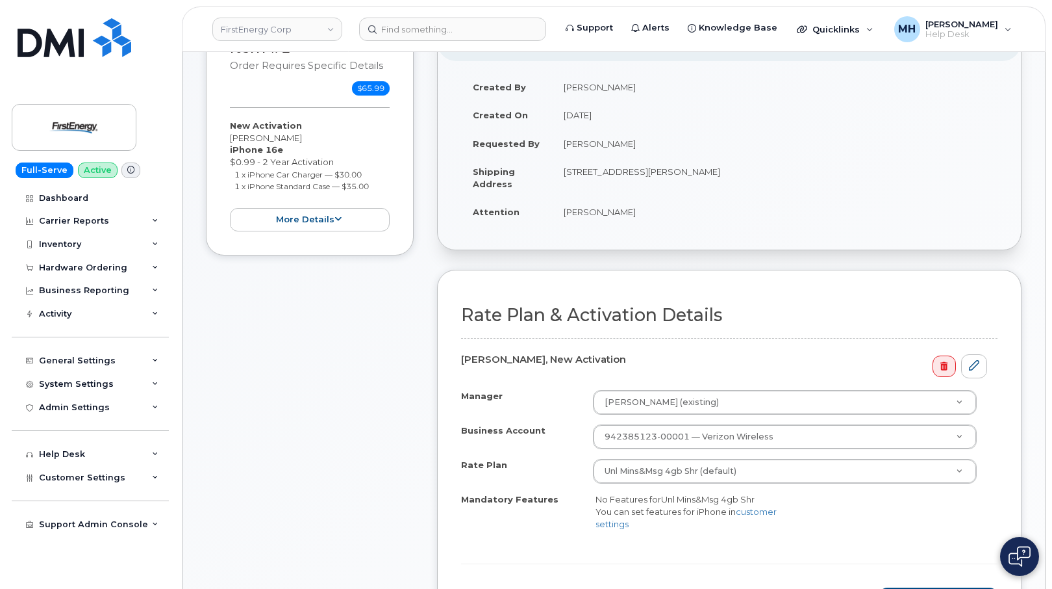
scroll to position [325, 0]
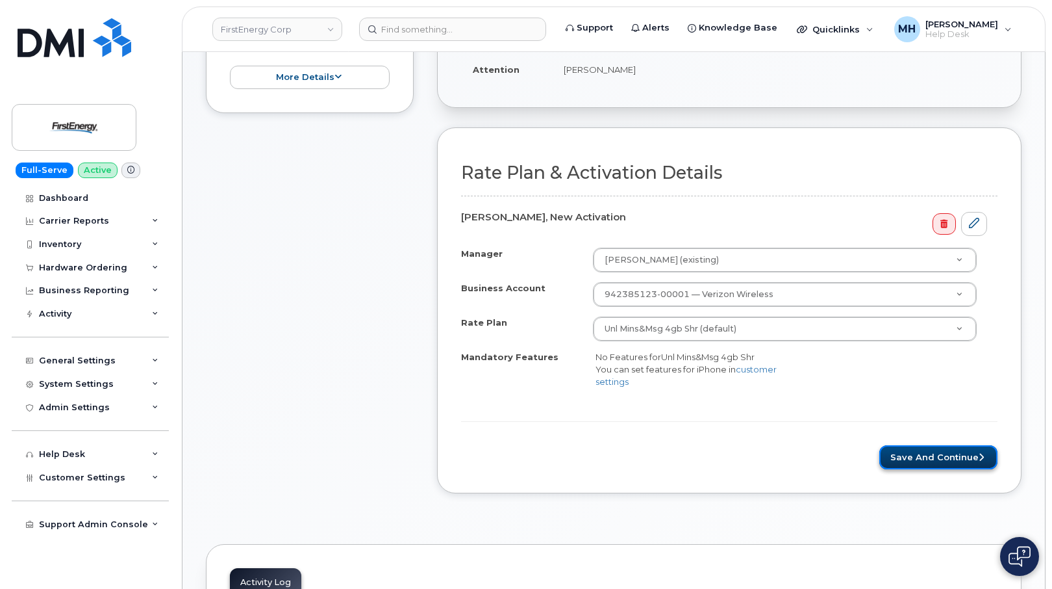
click at [896, 464] on button "Save and Continue" at bounding box center [939, 457] width 118 height 24
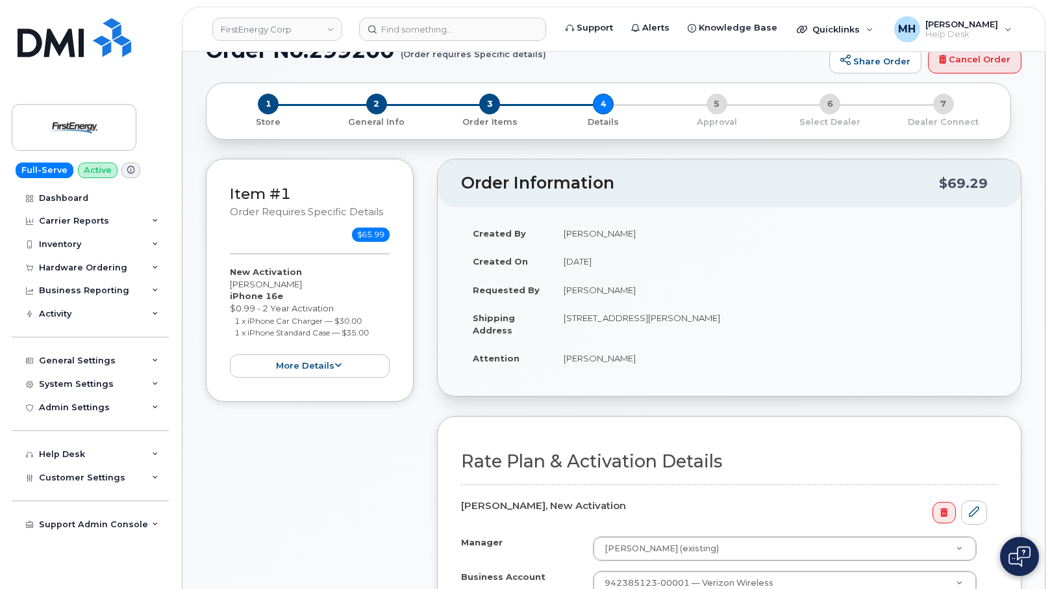
scroll to position [0, 0]
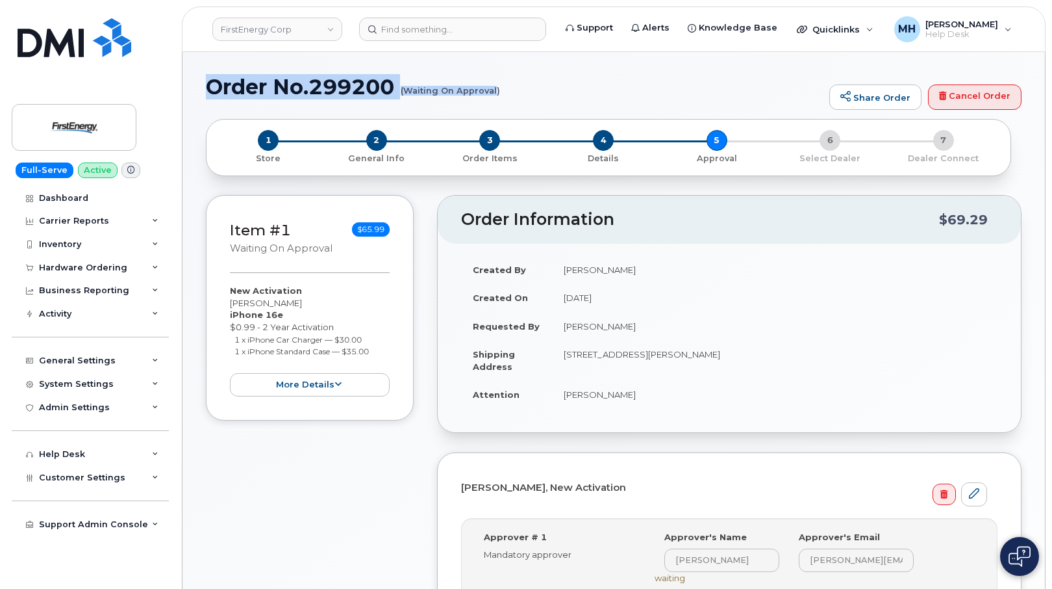
drag, startPoint x: 210, startPoint y: 92, endPoint x: 496, endPoint y: 87, distance: 285.9
click at [496, 87] on h1 "Order No.299200 (Waiting On Approval)" at bounding box center [514, 86] width 617 height 23
copy h1 "Order No.299200 (Waiting On Approval"
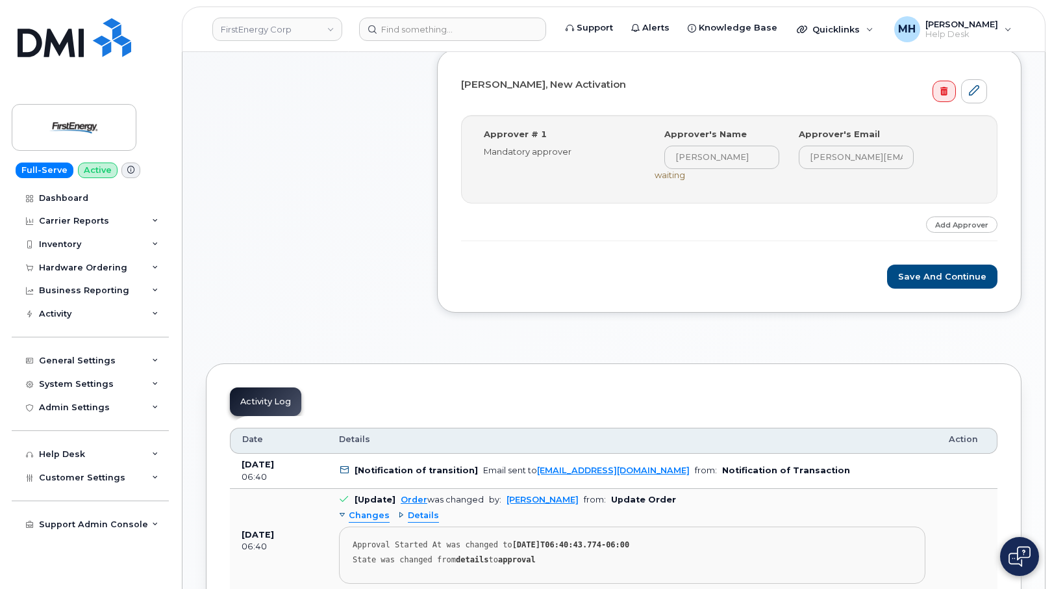
scroll to position [455, 0]
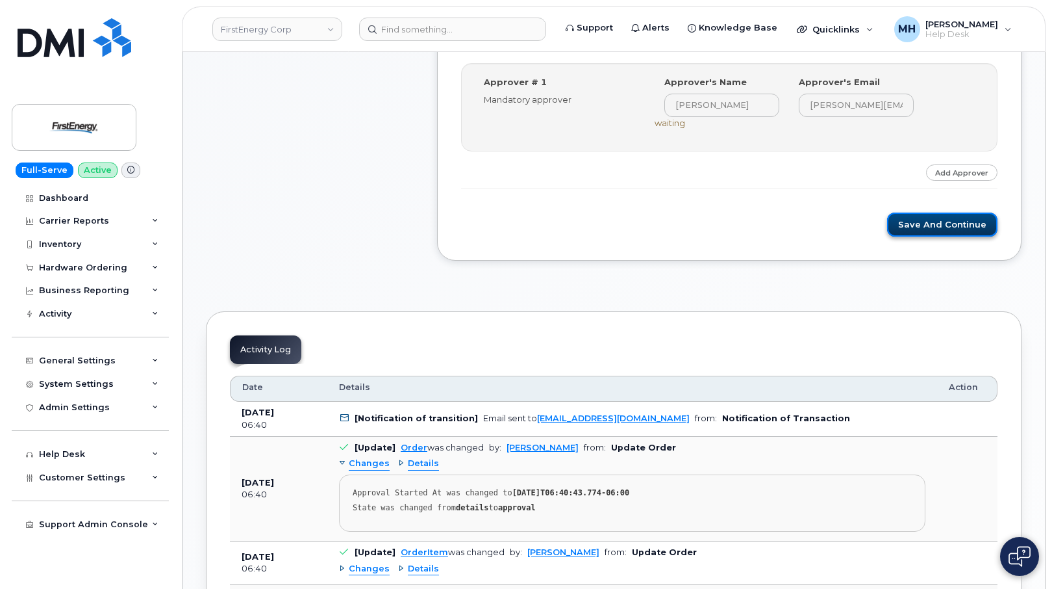
click at [924, 236] on button "Save and Continue" at bounding box center [942, 224] width 110 height 24
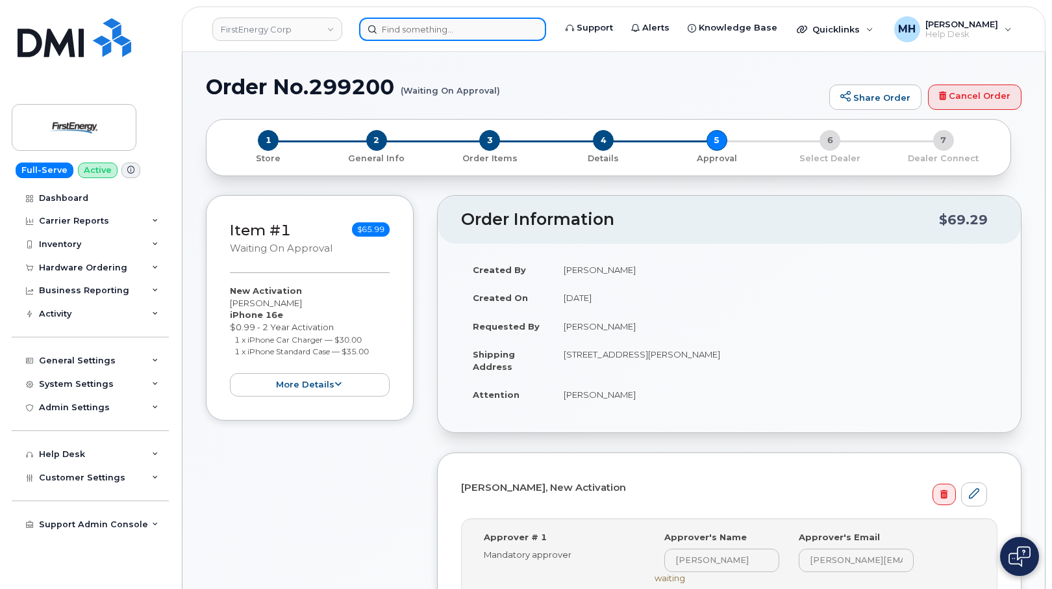
click at [490, 34] on input at bounding box center [452, 29] width 187 height 23
paste input "298943"
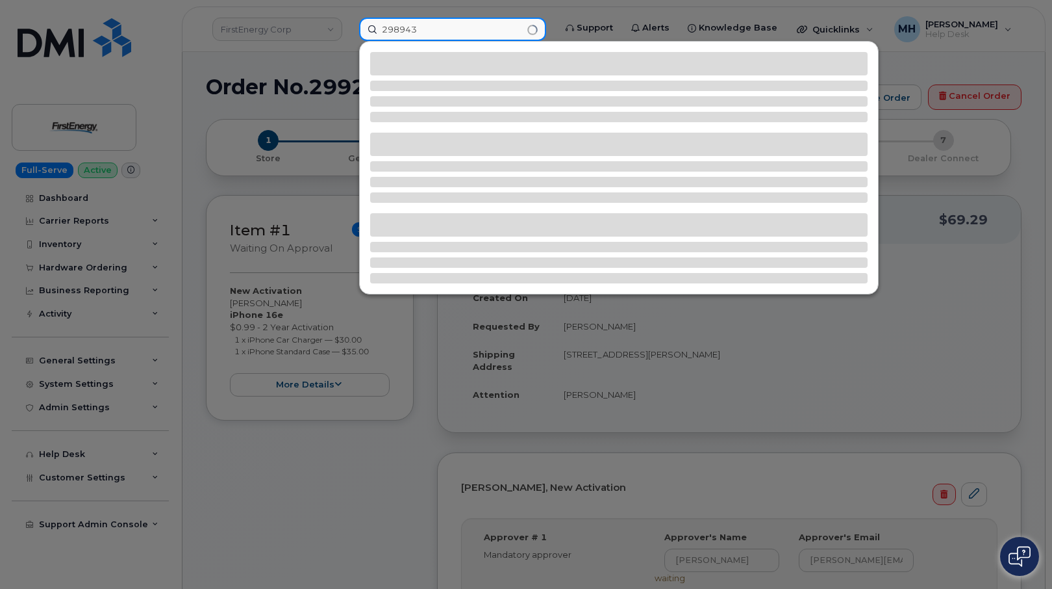
type input "298943"
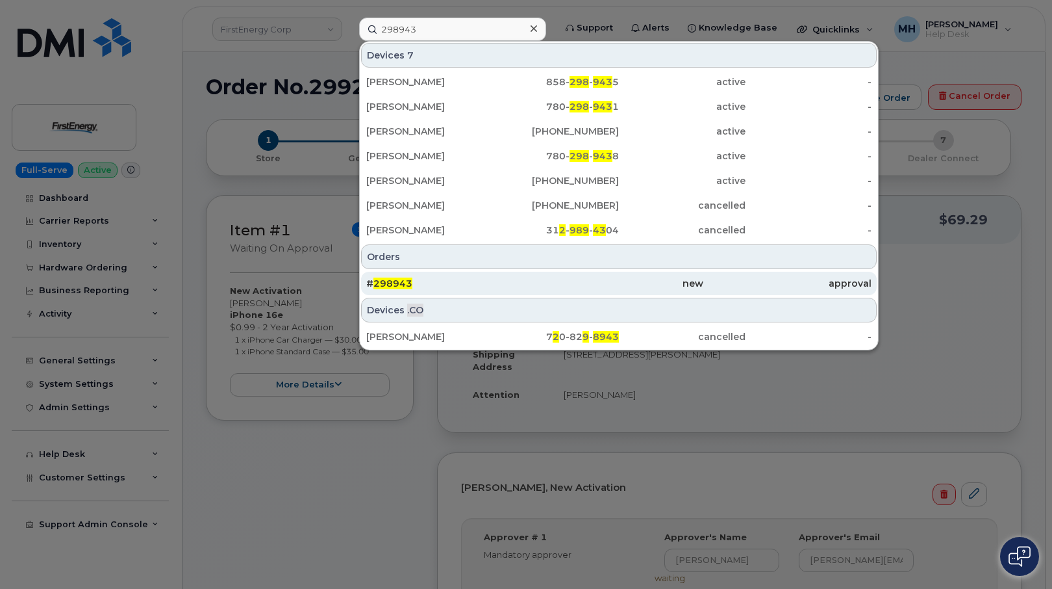
click at [483, 279] on div "# 298943" at bounding box center [450, 283] width 168 height 13
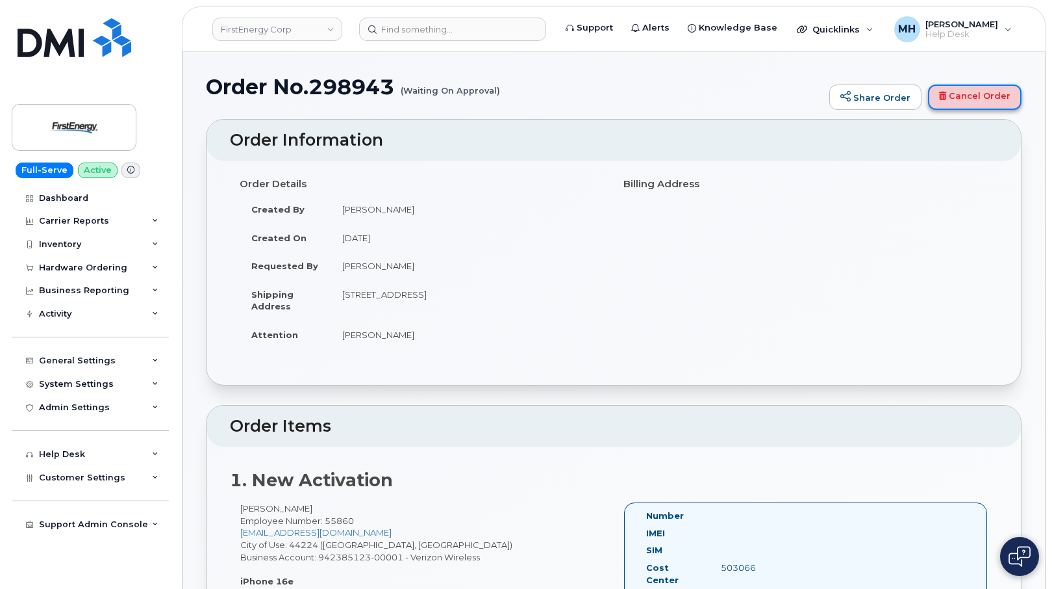
click at [956, 91] on link "Cancel Order" at bounding box center [975, 97] width 94 height 26
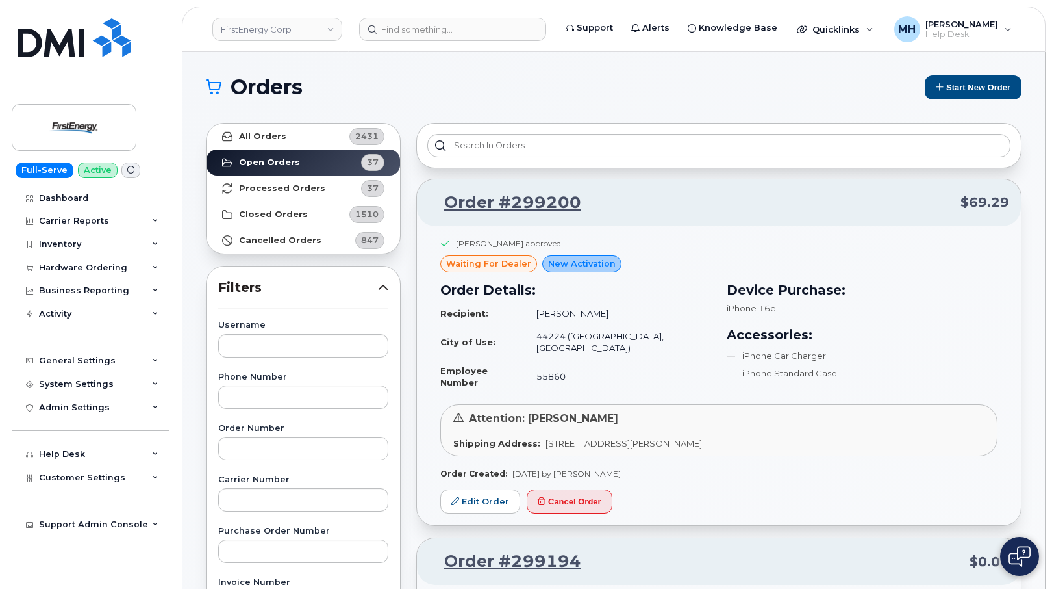
click at [481, 43] on header "FirstEnergy Corp Support Alerts Knowledge Base Quicklinks Suspend / Cancel Devi…" at bounding box center [614, 28] width 864 height 45
click at [481, 31] on input at bounding box center [452, 29] width 187 height 23
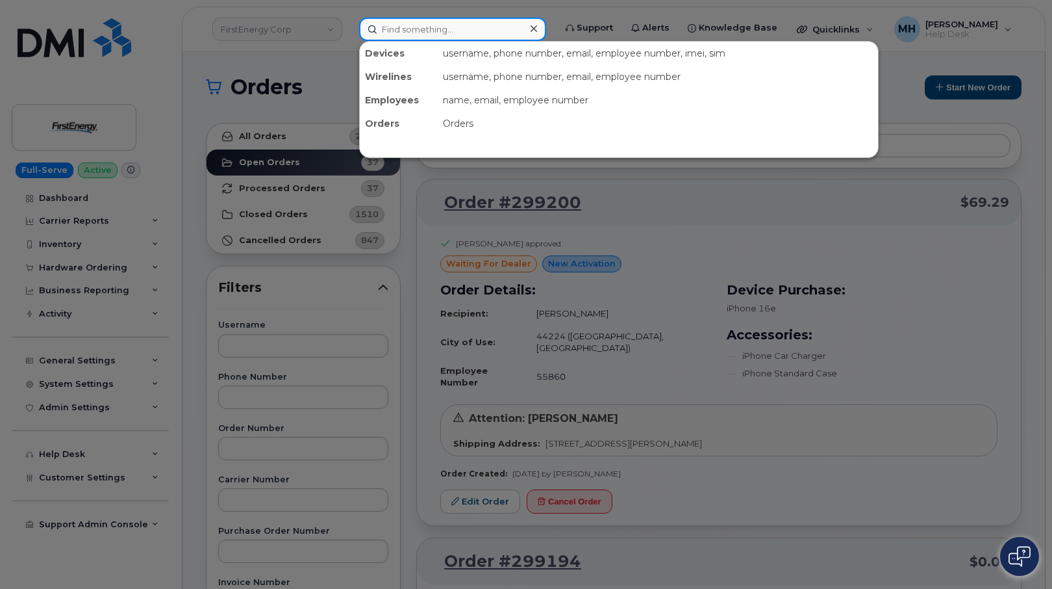
paste input "[PERSON_NAME]"
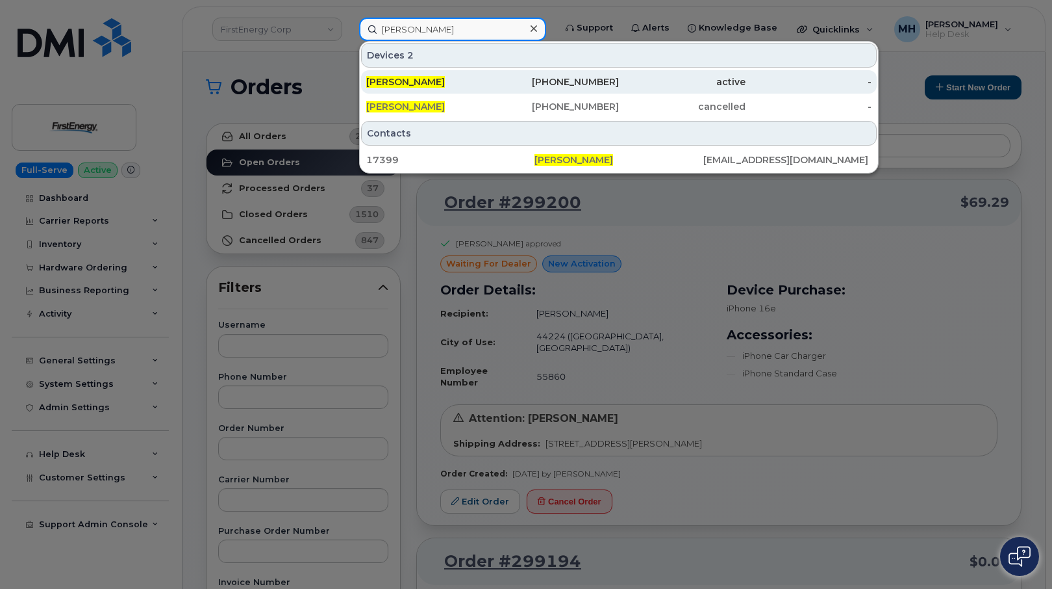
type input "[PERSON_NAME]"
click at [464, 81] on div "TODD W SCHOPP" at bounding box center [429, 81] width 127 height 13
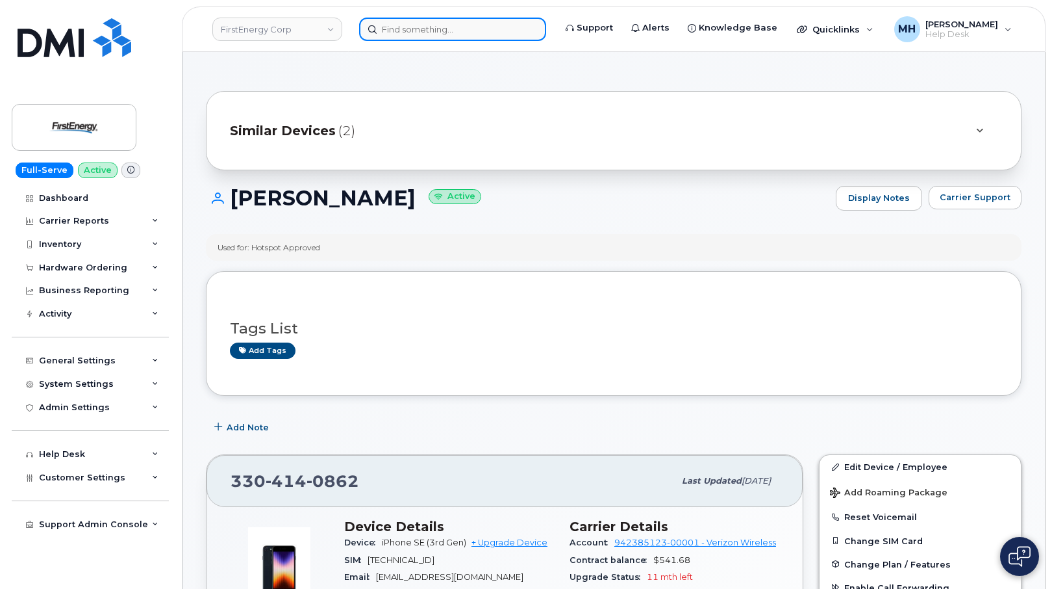
click at [451, 25] on input at bounding box center [452, 29] width 187 height 23
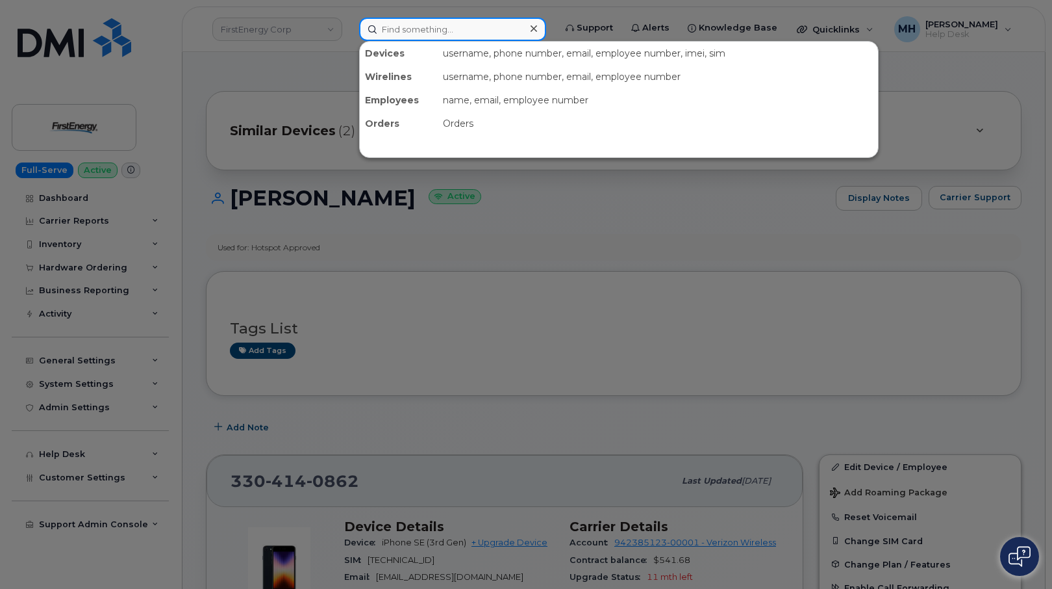
paste input "[PHONE_NUMBER]"
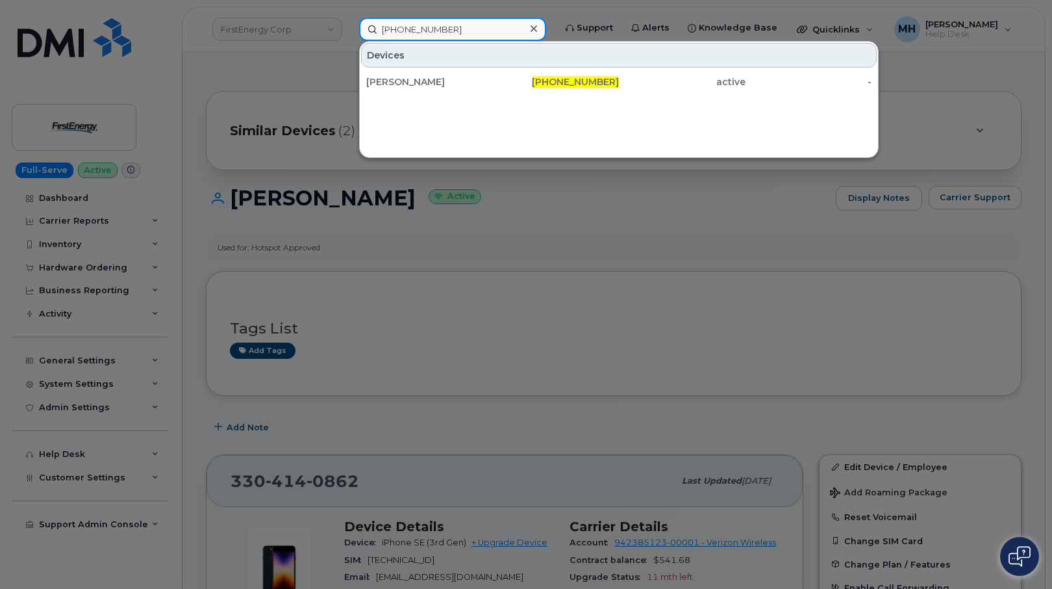
type input "[PHONE_NUMBER]"
click at [440, 85] on div "[PERSON_NAME]" at bounding box center [429, 81] width 127 height 13
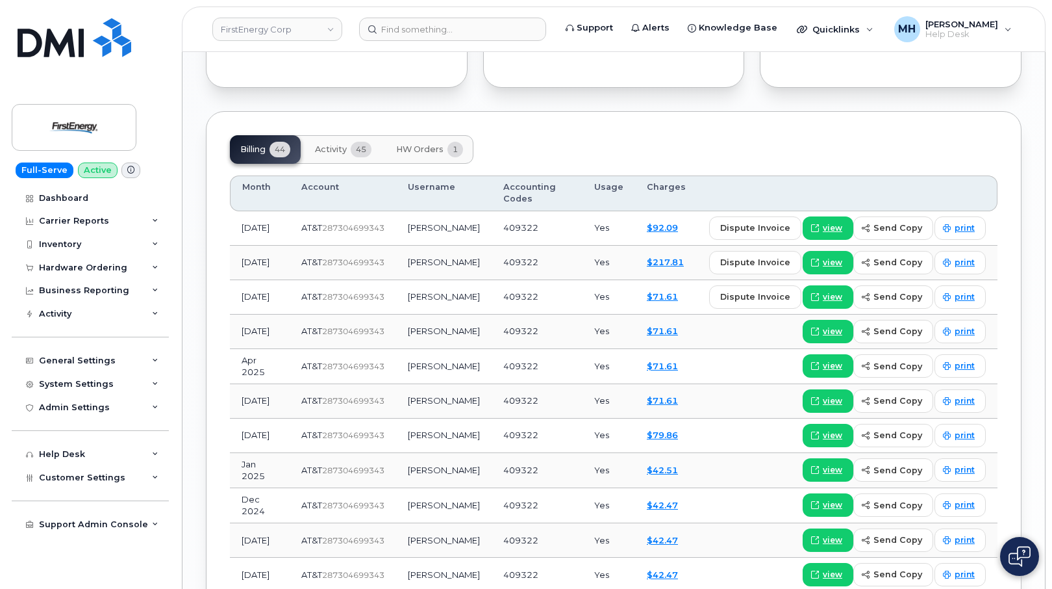
scroll to position [1429, 0]
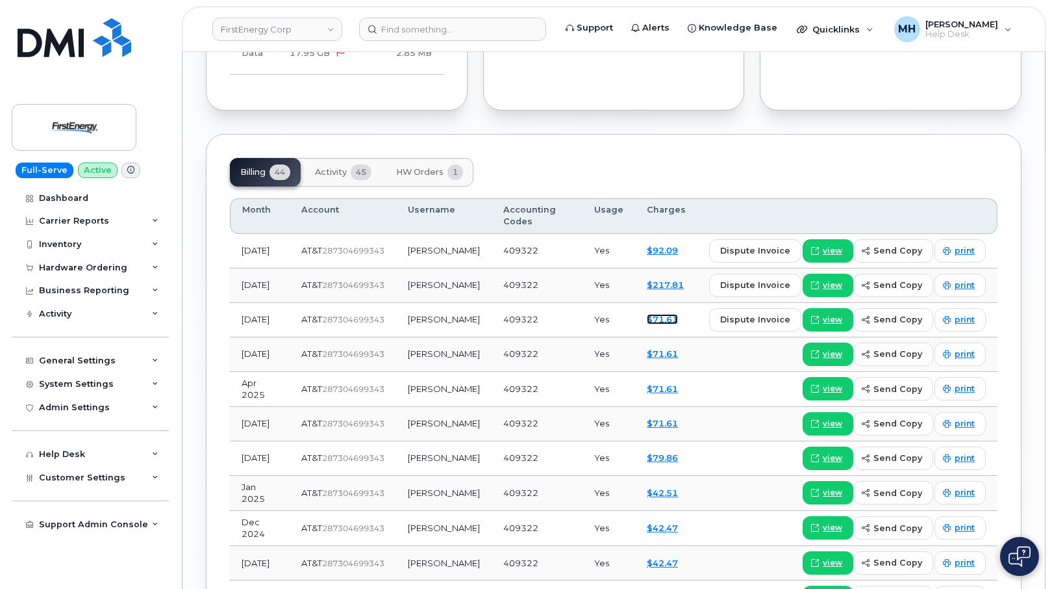
click at [678, 324] on link "$71.61" at bounding box center [662, 319] width 31 height 10
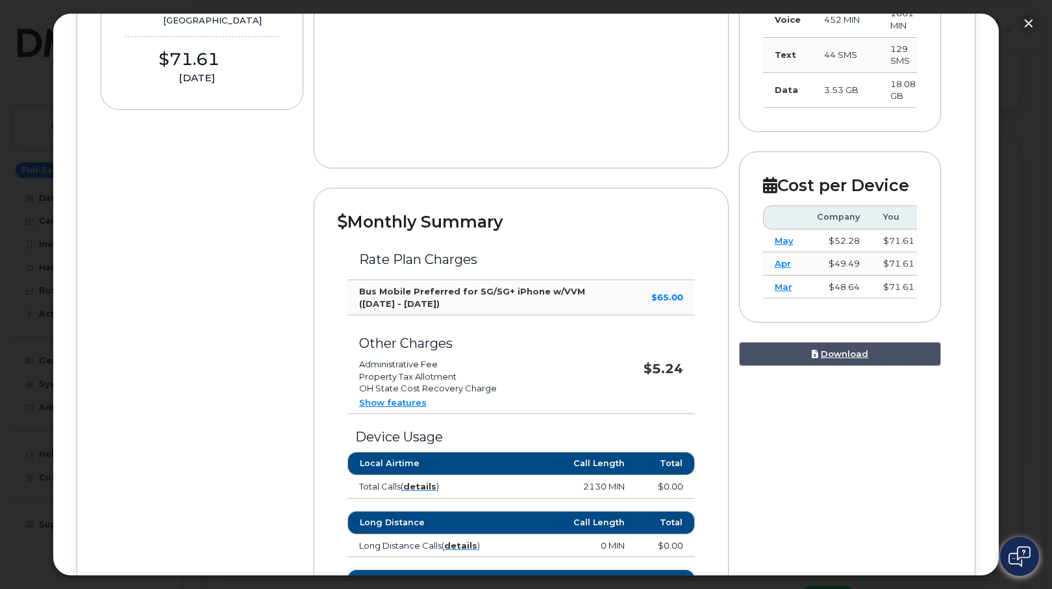
scroll to position [325, 0]
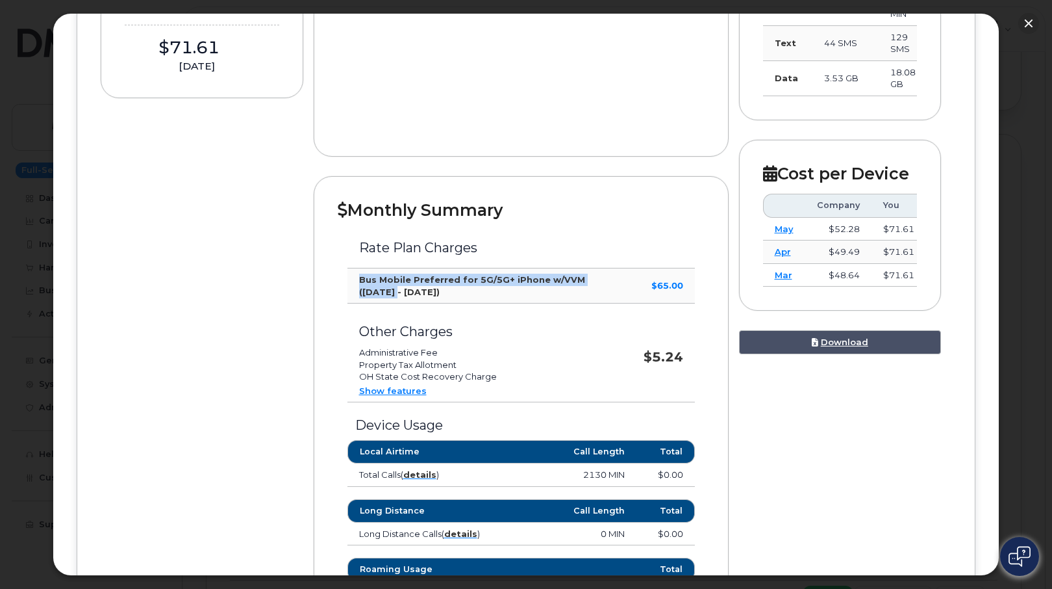
drag, startPoint x: 587, startPoint y: 272, endPoint x: 355, endPoint y: 272, distance: 232.6
click at [355, 272] on td "Bus Mobile Preferred for 5G/5G+ iPhone w/VVM ([DATE] - [DATE])" at bounding box center [490, 285] width 285 height 35
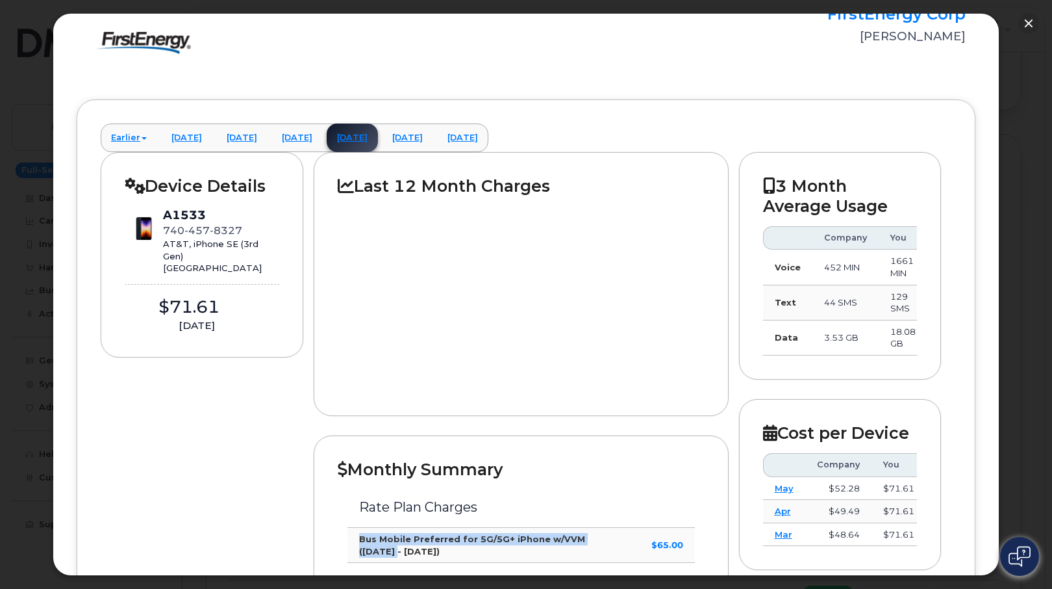
scroll to position [65, 0]
click at [1031, 23] on button "button" at bounding box center [1029, 23] width 21 height 21
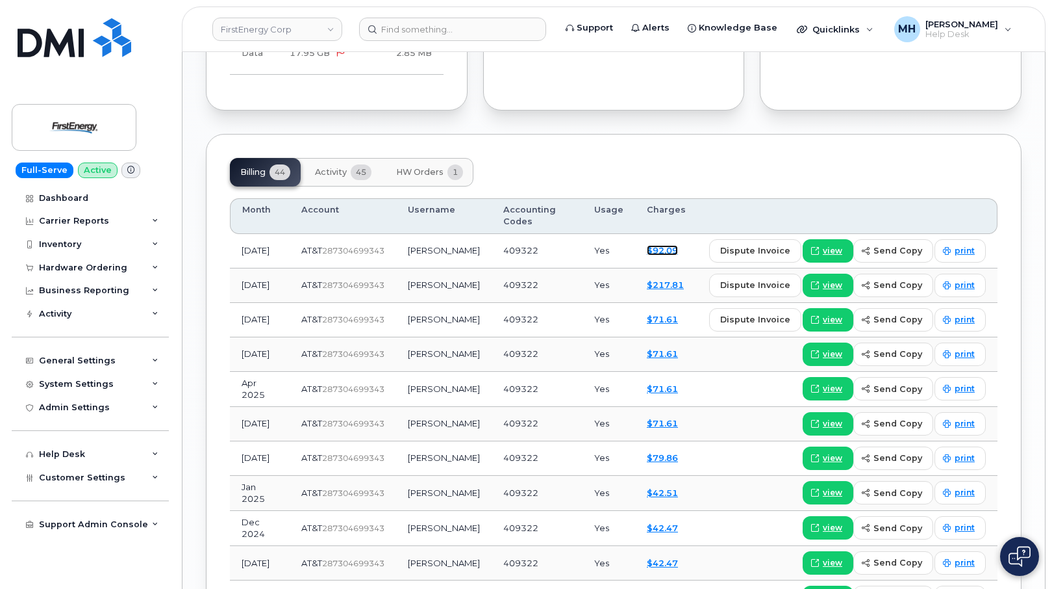
click at [666, 255] on link "$92.09" at bounding box center [662, 250] width 31 height 10
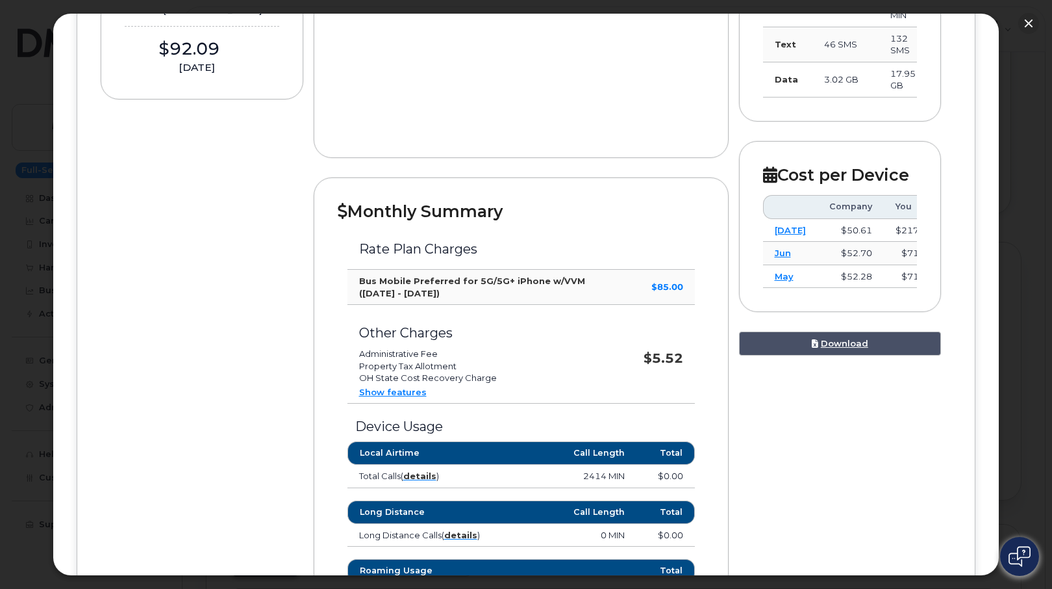
scroll to position [345, 0]
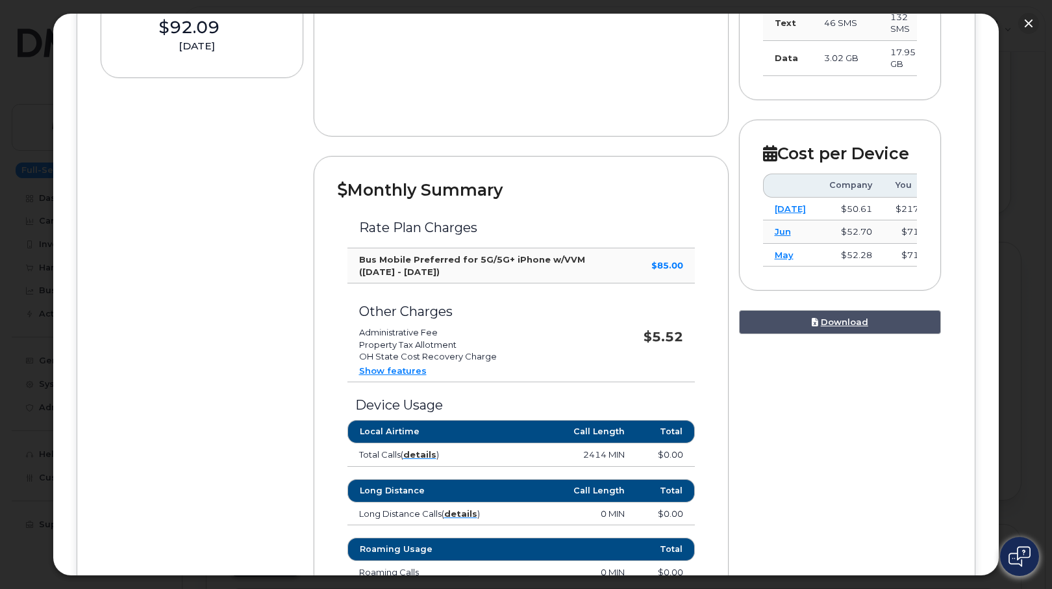
click at [364, 368] on link "Show features" at bounding box center [393, 370] width 68 height 10
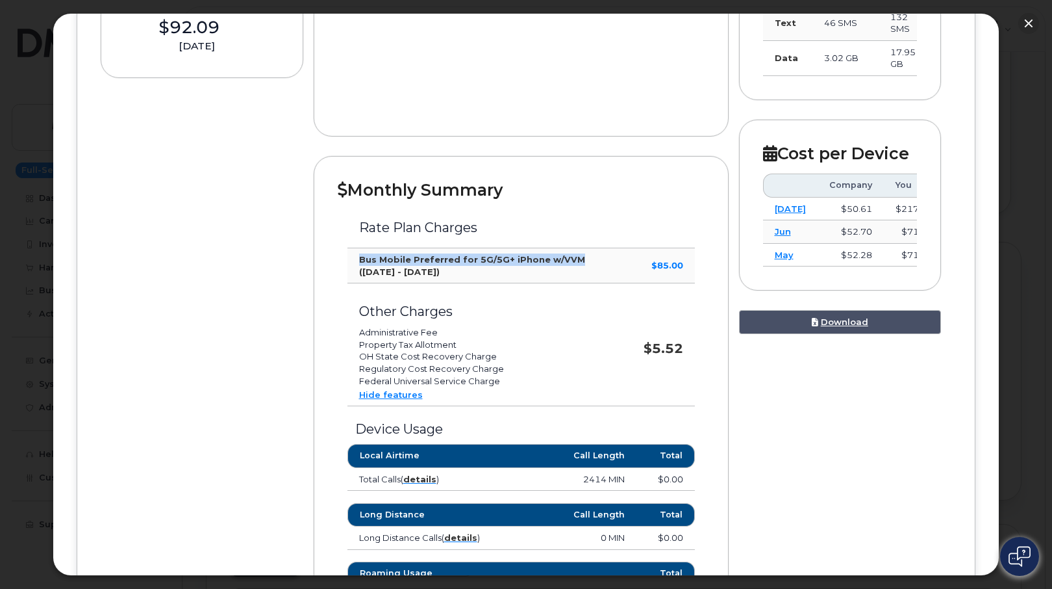
drag, startPoint x: 568, startPoint y: 255, endPoint x: 351, endPoint y: 253, distance: 217.0
click at [351, 253] on td "Bus Mobile Preferred for 5G/5G+ iPhone w/VVM ([DATE] - [DATE])" at bounding box center [490, 265] width 285 height 35
copy strong "Bus Mobile Preferred for 5G/5G+ iPhone w/VVM"
click at [1027, 27] on button "button" at bounding box center [1029, 23] width 21 height 21
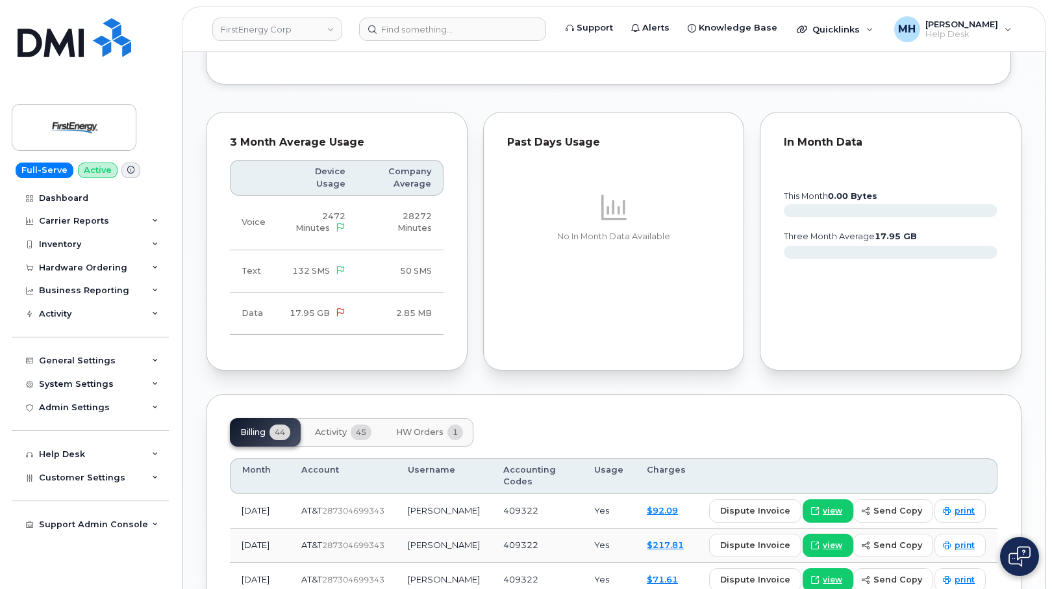
scroll to position [1364, 0]
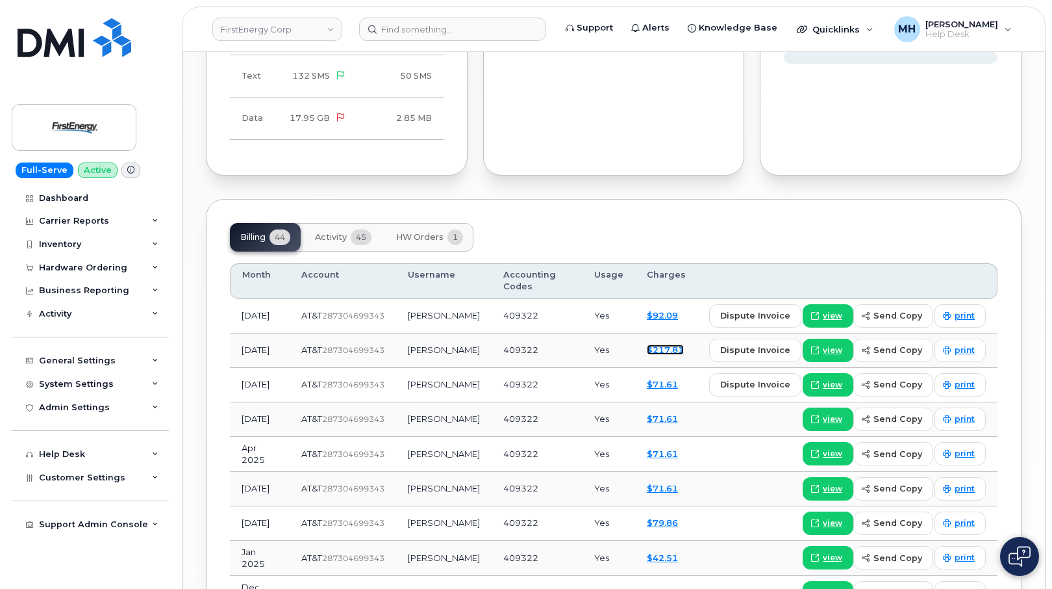
click at [671, 355] on link "$217.81" at bounding box center [665, 349] width 37 height 10
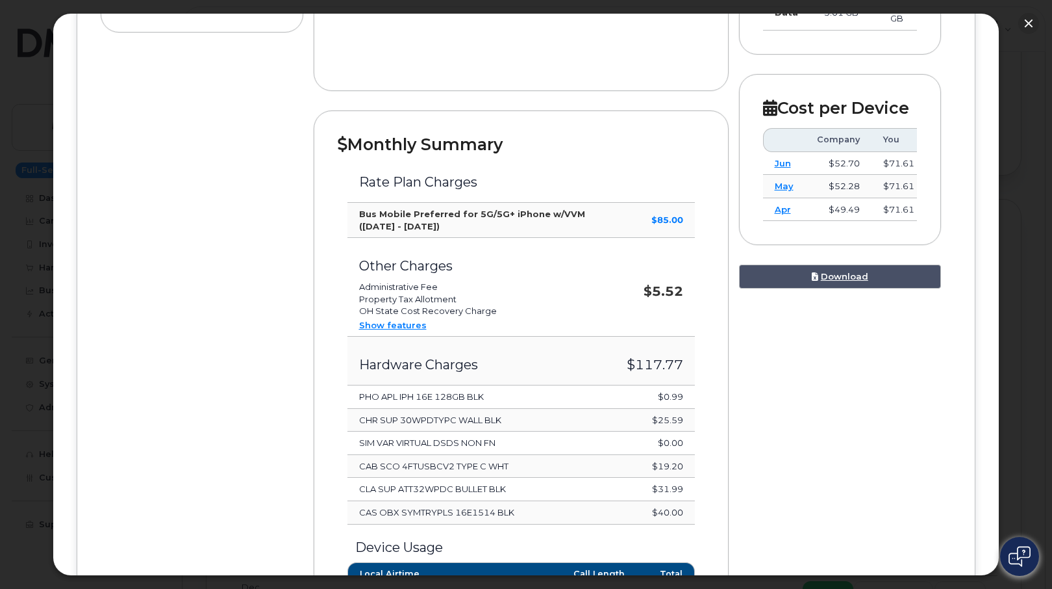
scroll to position [390, 0]
click at [1022, 23] on button "button" at bounding box center [1029, 23] width 21 height 21
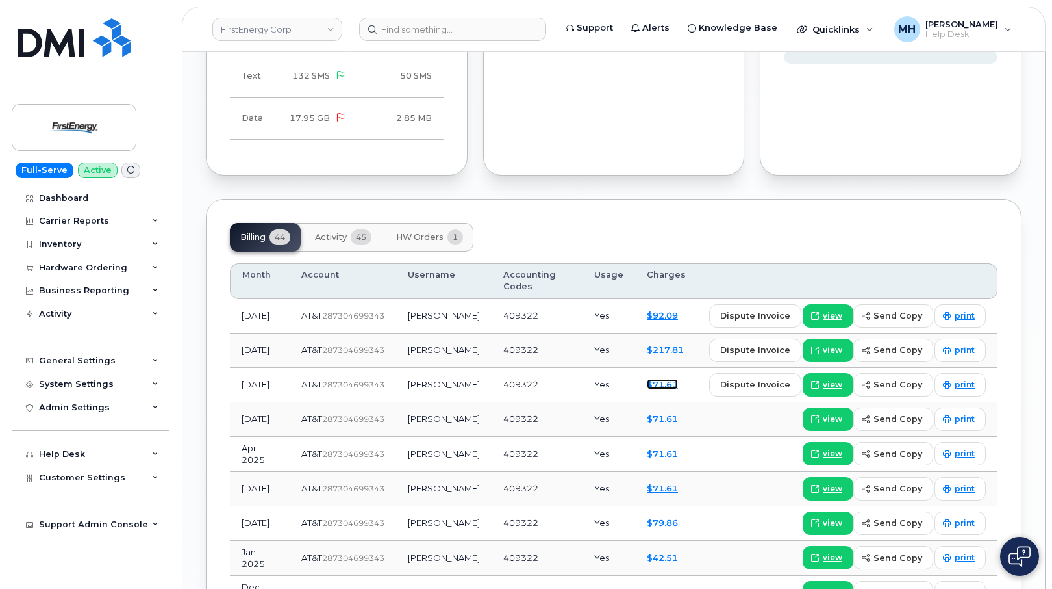
click at [673, 389] on link "$71.61" at bounding box center [662, 384] width 31 height 10
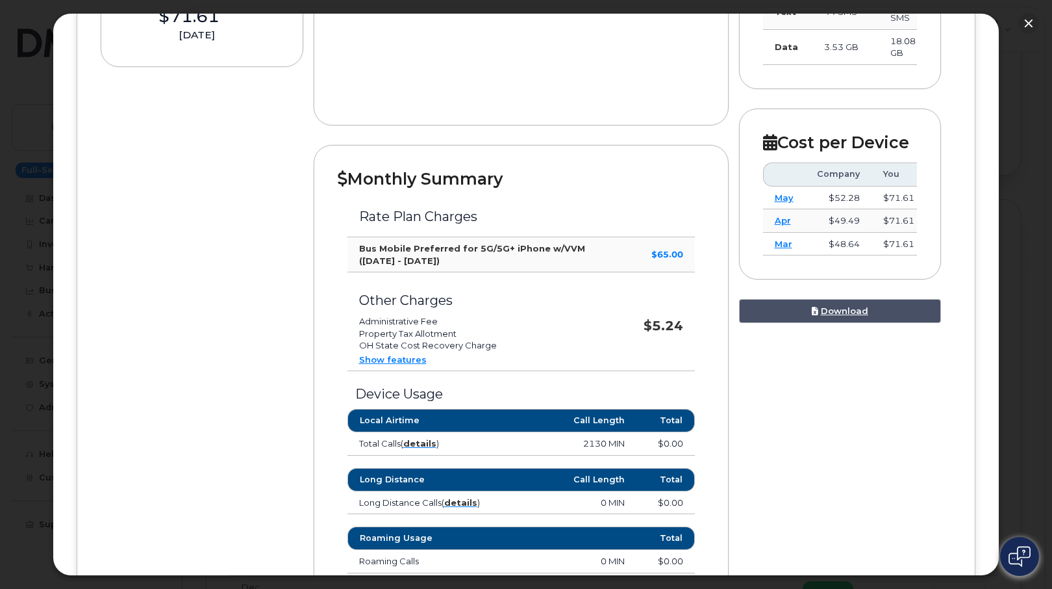
scroll to position [215, 0]
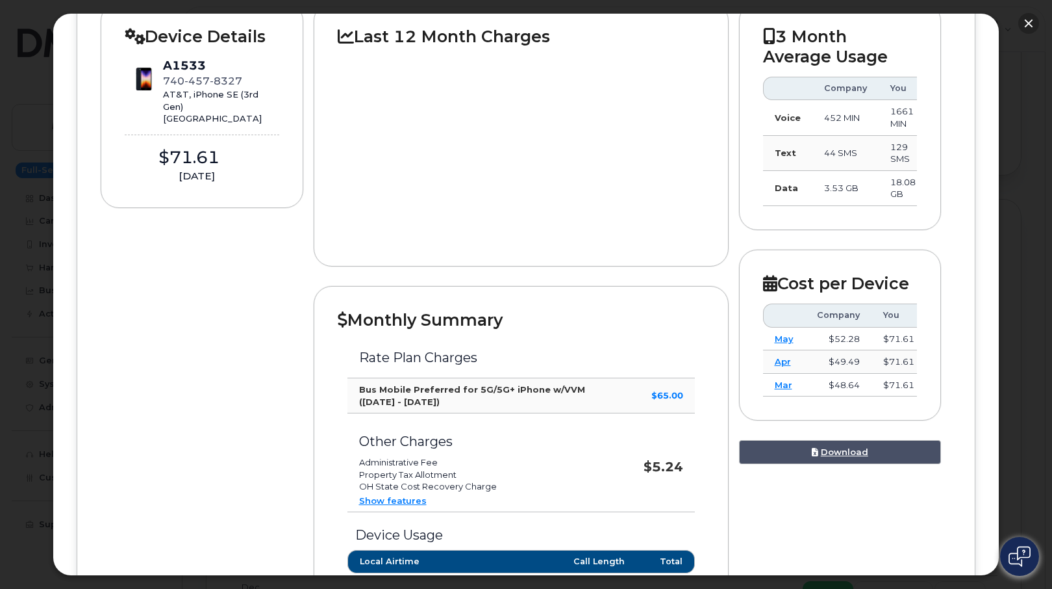
click at [1035, 23] on button "button" at bounding box center [1029, 23] width 21 height 21
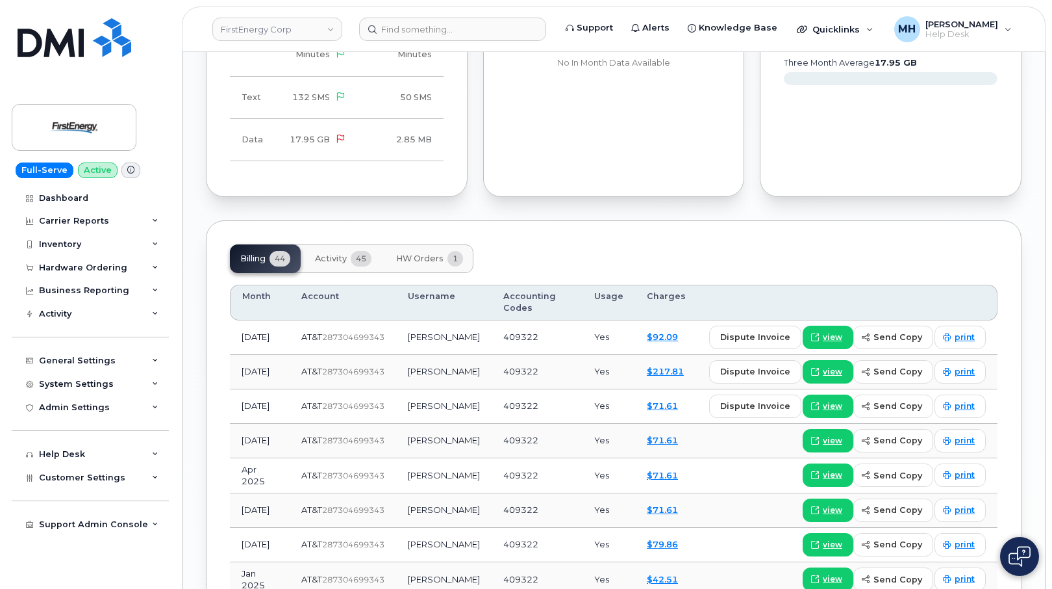
scroll to position [1364, 0]
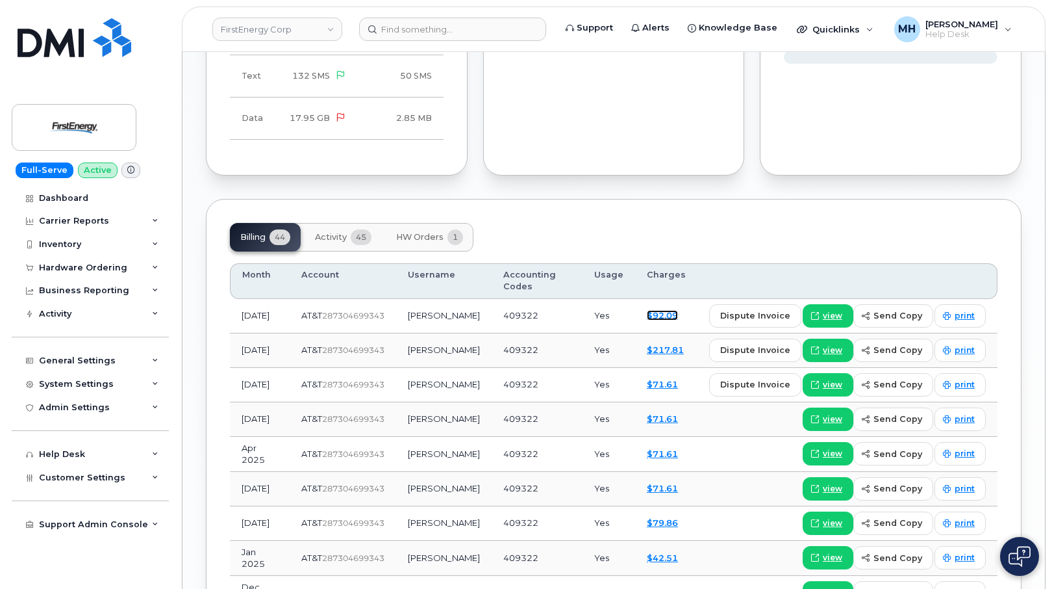
click at [669, 320] on link "$92.09" at bounding box center [662, 315] width 31 height 10
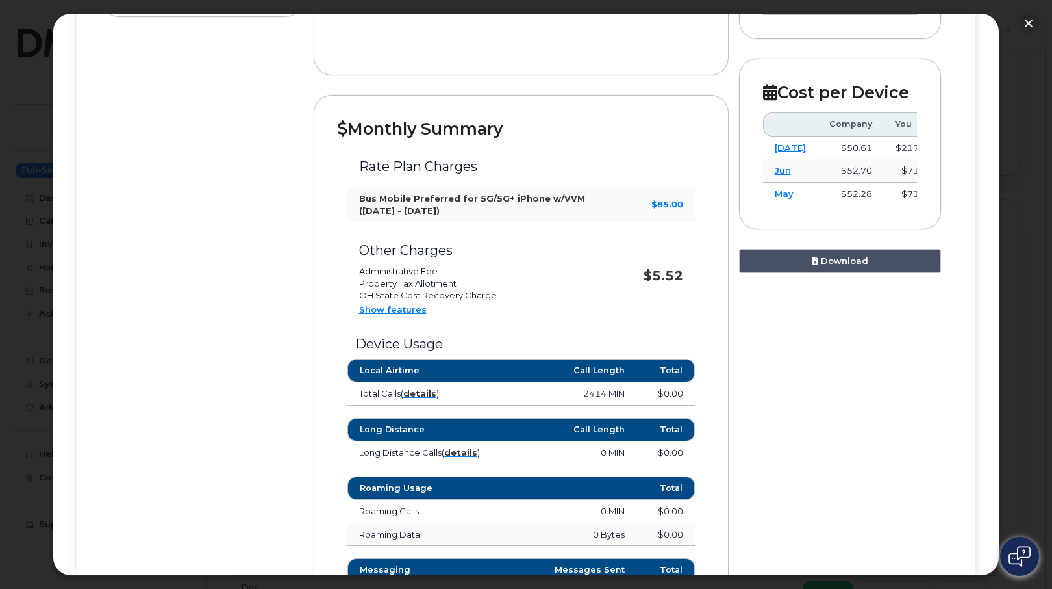
scroll to position [325, 0]
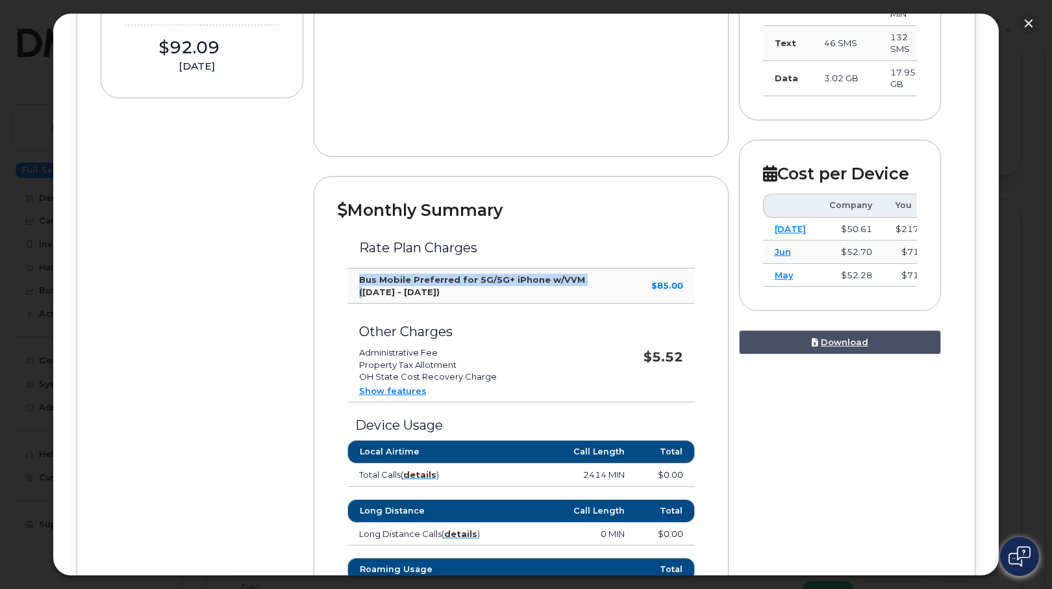
drag, startPoint x: 540, startPoint y: 278, endPoint x: 360, endPoint y: 277, distance: 180.6
click at [360, 277] on strong "Bus Mobile Preferred for 5G/5G+ iPhone w/VVM ([DATE] - [DATE])" at bounding box center [472, 285] width 226 height 23
copy strong "Bus Mobile Preferred for 5G/5G+ iPhone w/VVM ("
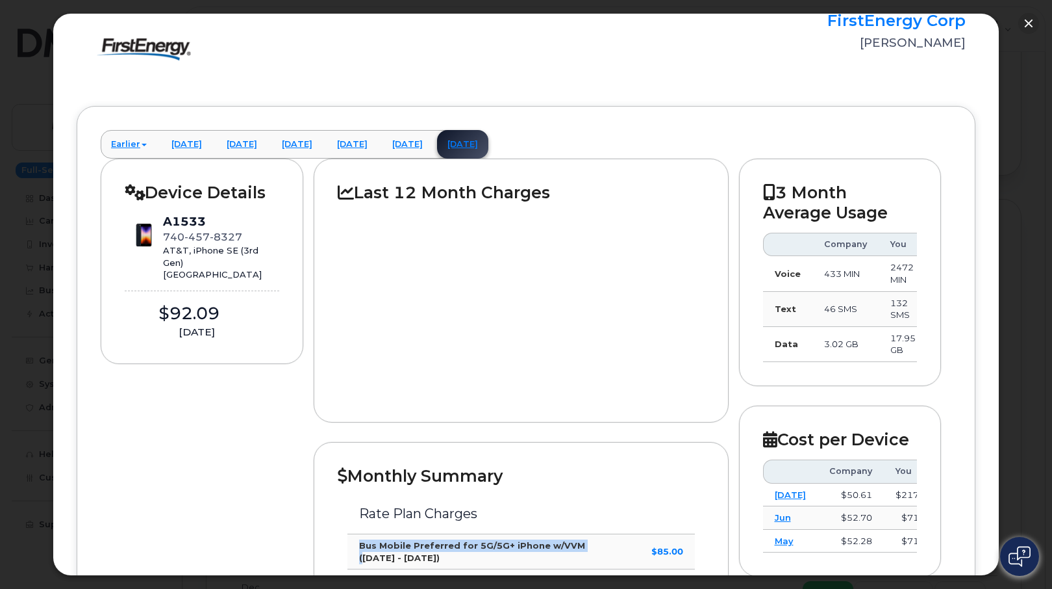
scroll to position [0, 0]
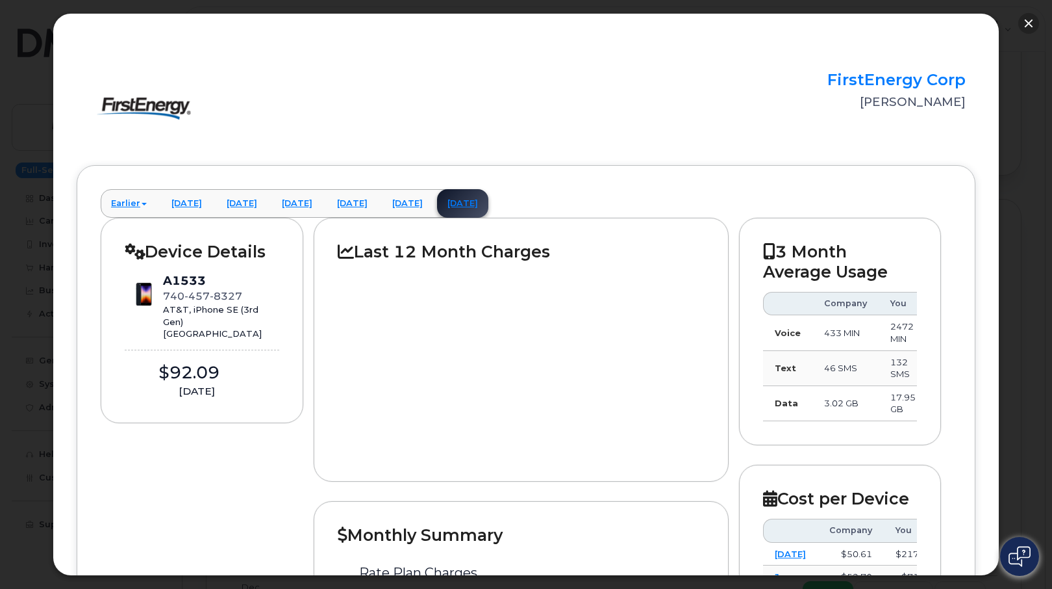
click at [1019, 22] on button "button" at bounding box center [1029, 23] width 21 height 21
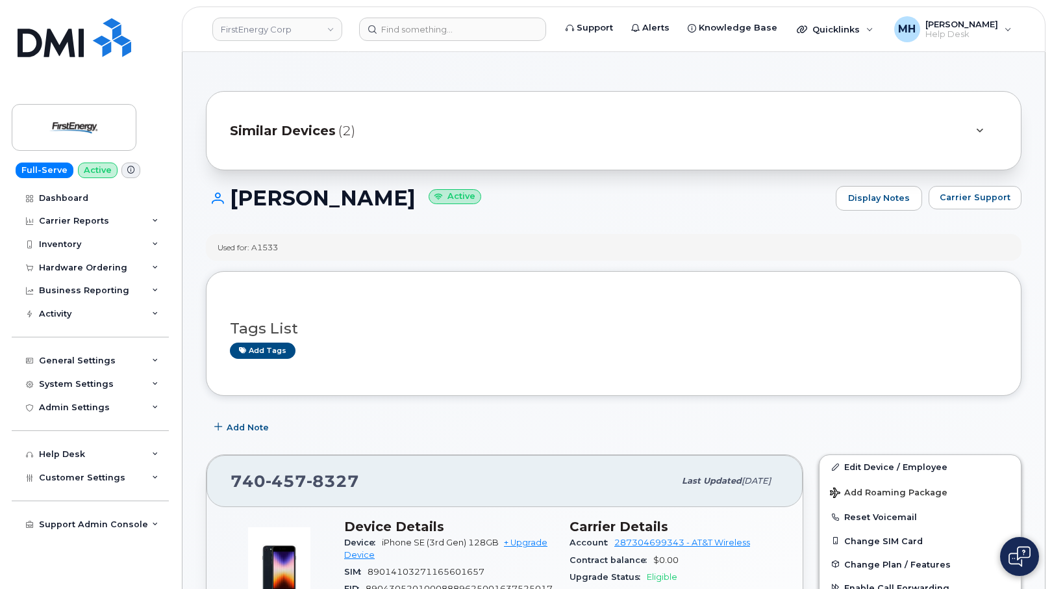
drag, startPoint x: 401, startPoint y: 194, endPoint x: 232, endPoint y: 195, distance: 168.9
click at [232, 195] on h1 "[PERSON_NAME] Active" at bounding box center [518, 197] width 624 height 23
copy h1 "[PERSON_NAME]"
